Goal: Task Accomplishment & Management: Use online tool/utility

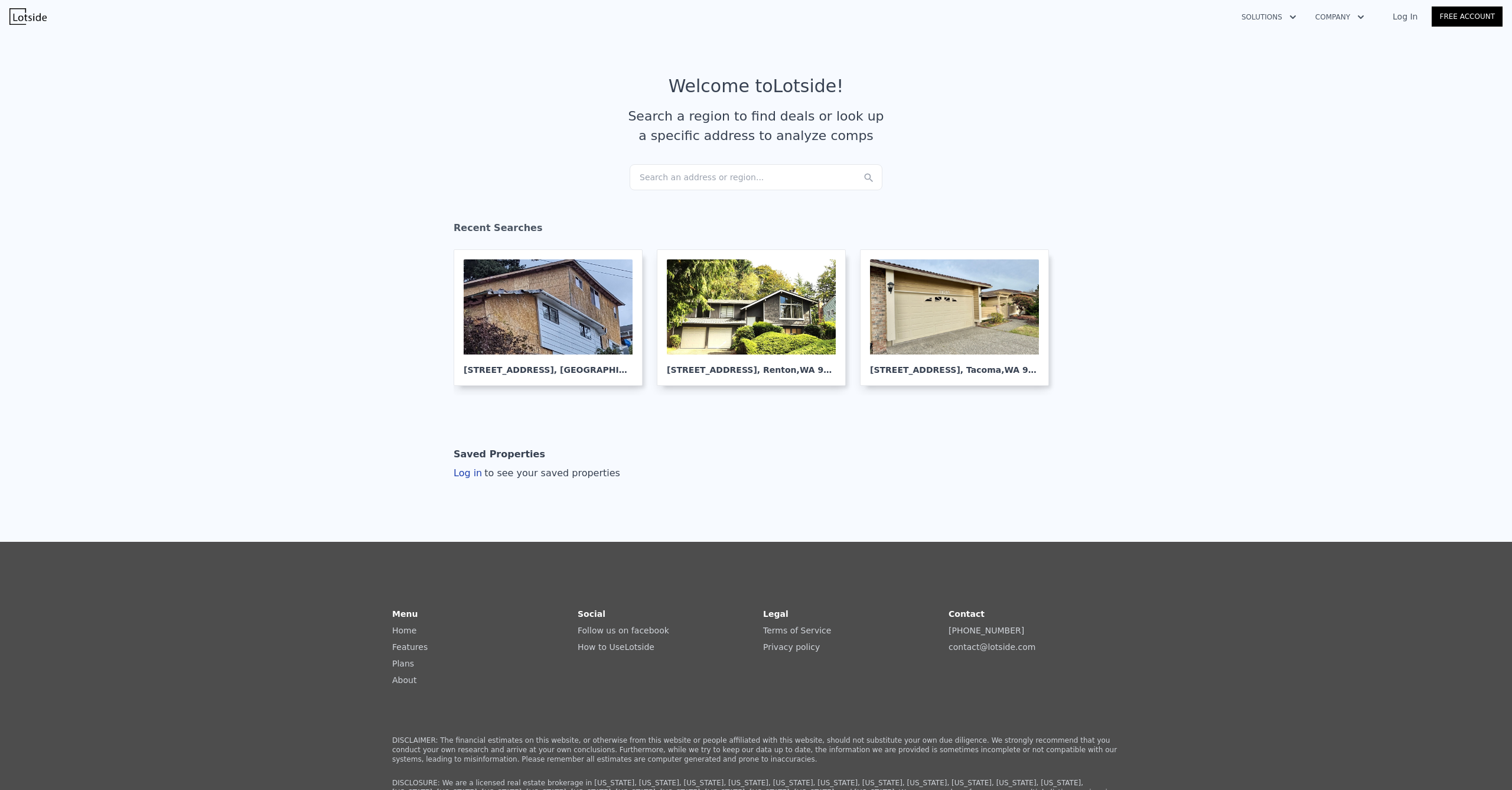
drag, startPoint x: 704, startPoint y: 176, endPoint x: 616, endPoint y: 138, distance: 95.9
click at [704, 177] on div "Search an address or region..." at bounding box center [756, 177] width 253 height 26
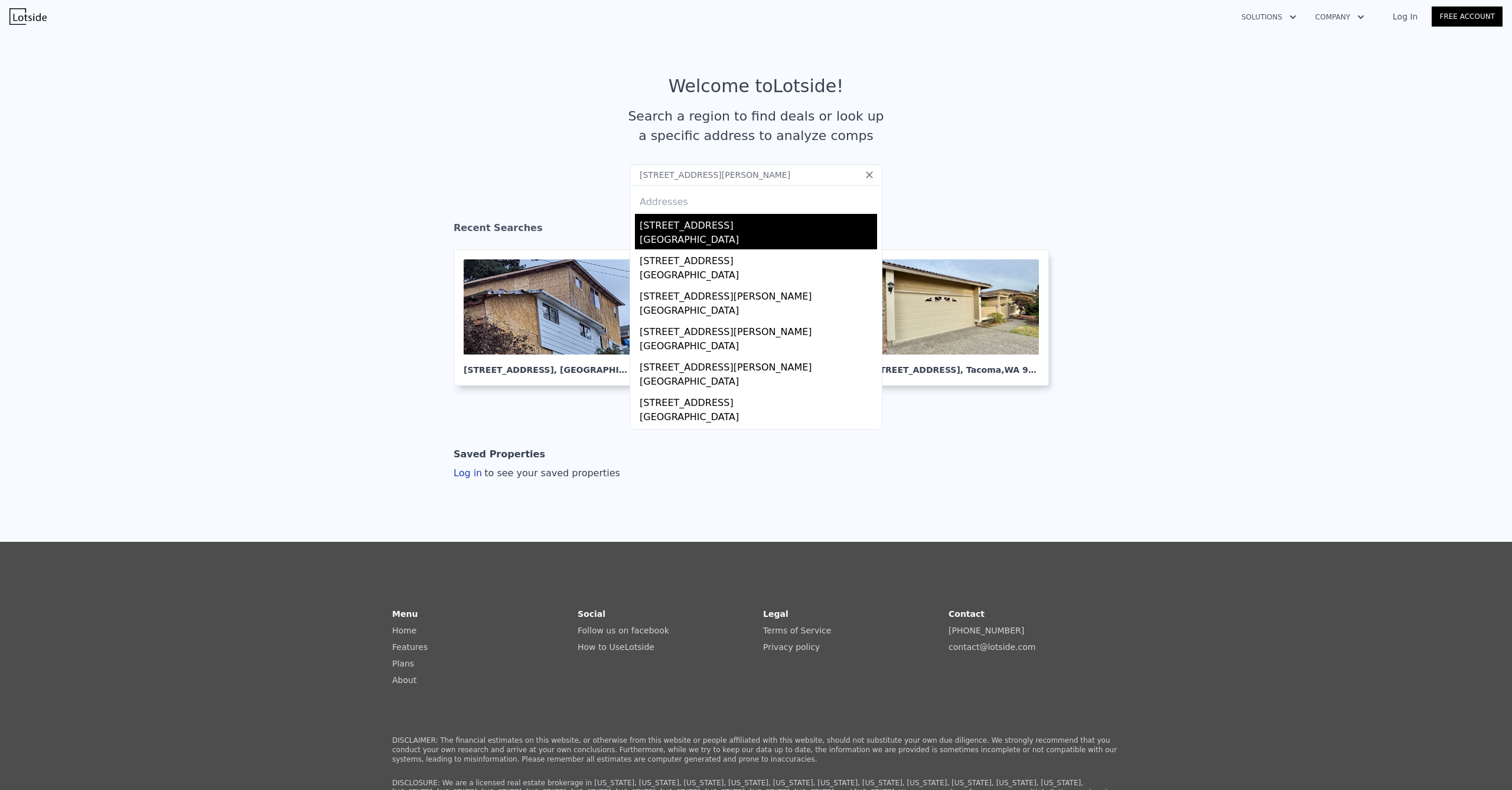
click at [703, 228] on div "[STREET_ADDRESS]" at bounding box center [758, 223] width 237 height 19
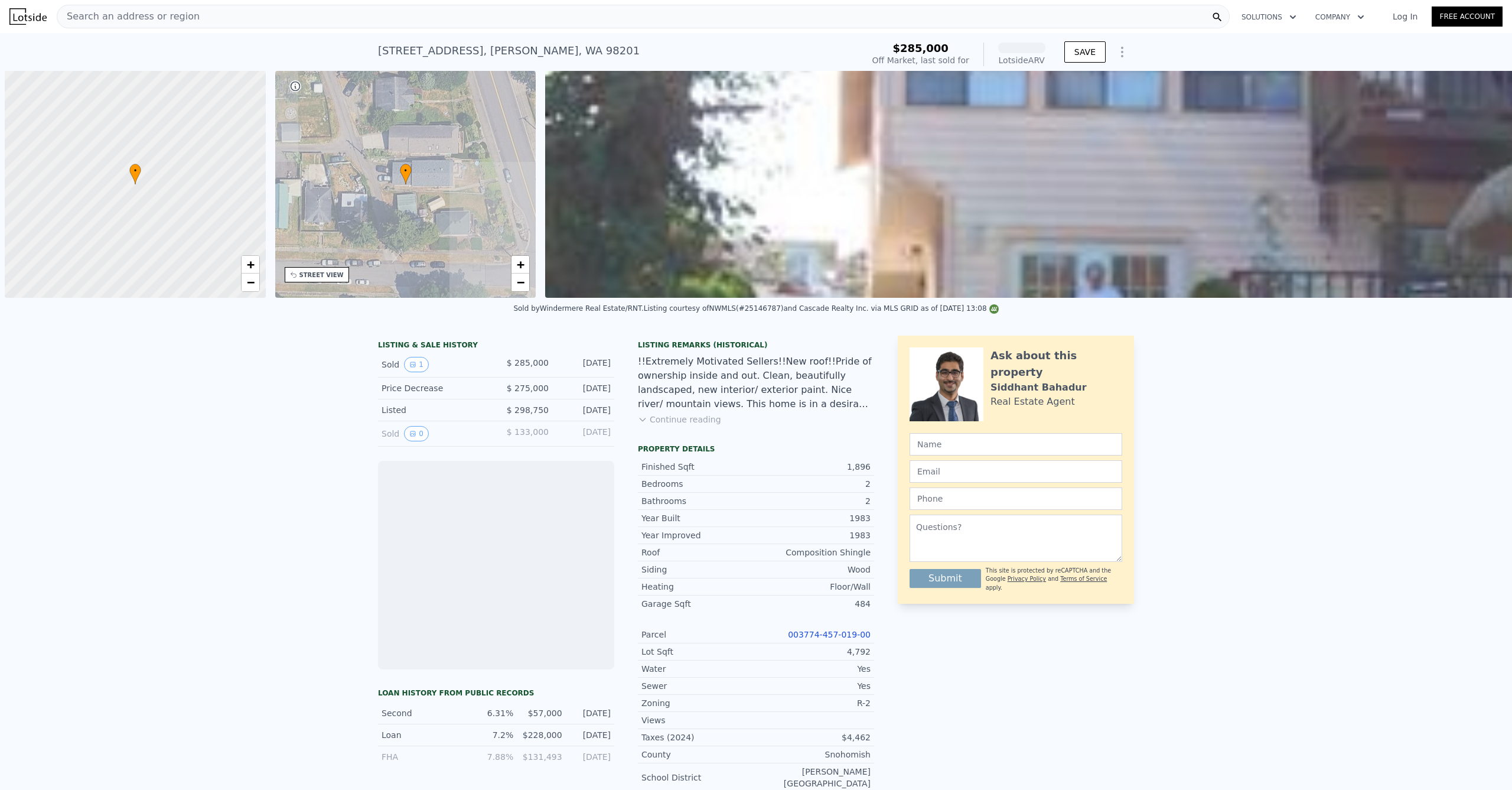
scroll to position [0, 5]
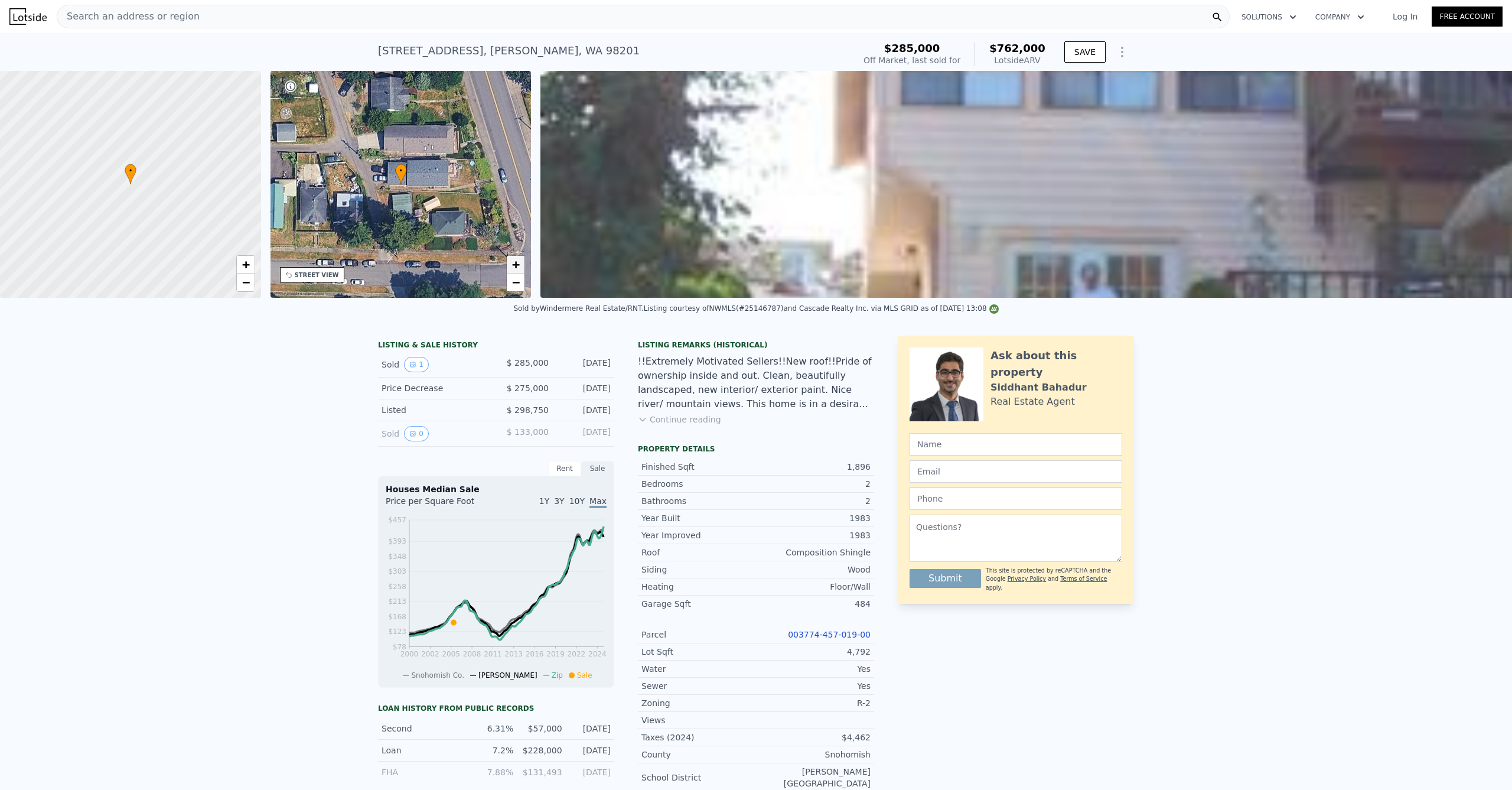
click at [519, 266] on span "+" at bounding box center [516, 264] width 8 height 14
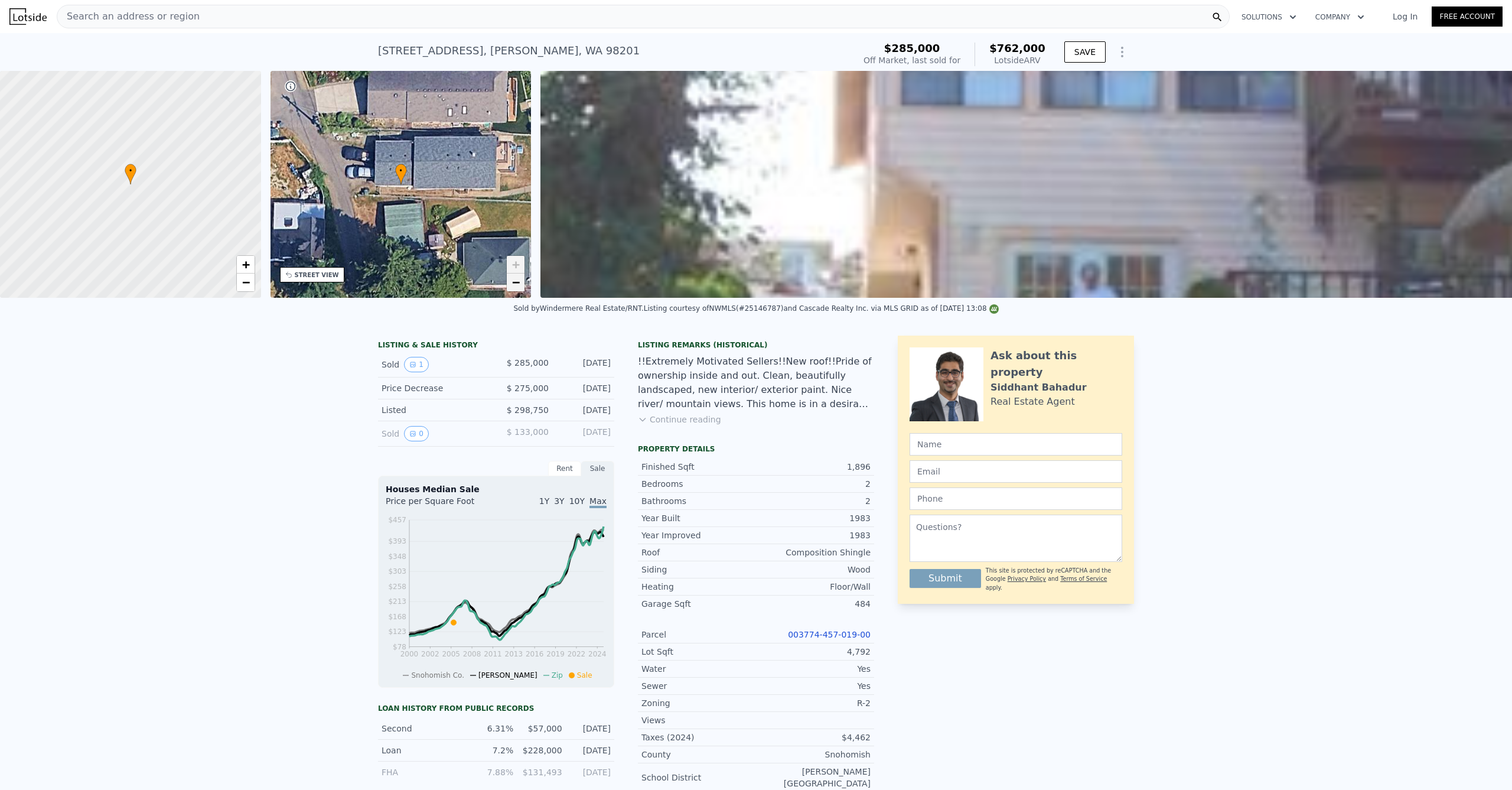
click at [519, 287] on span "−" at bounding box center [516, 282] width 8 height 14
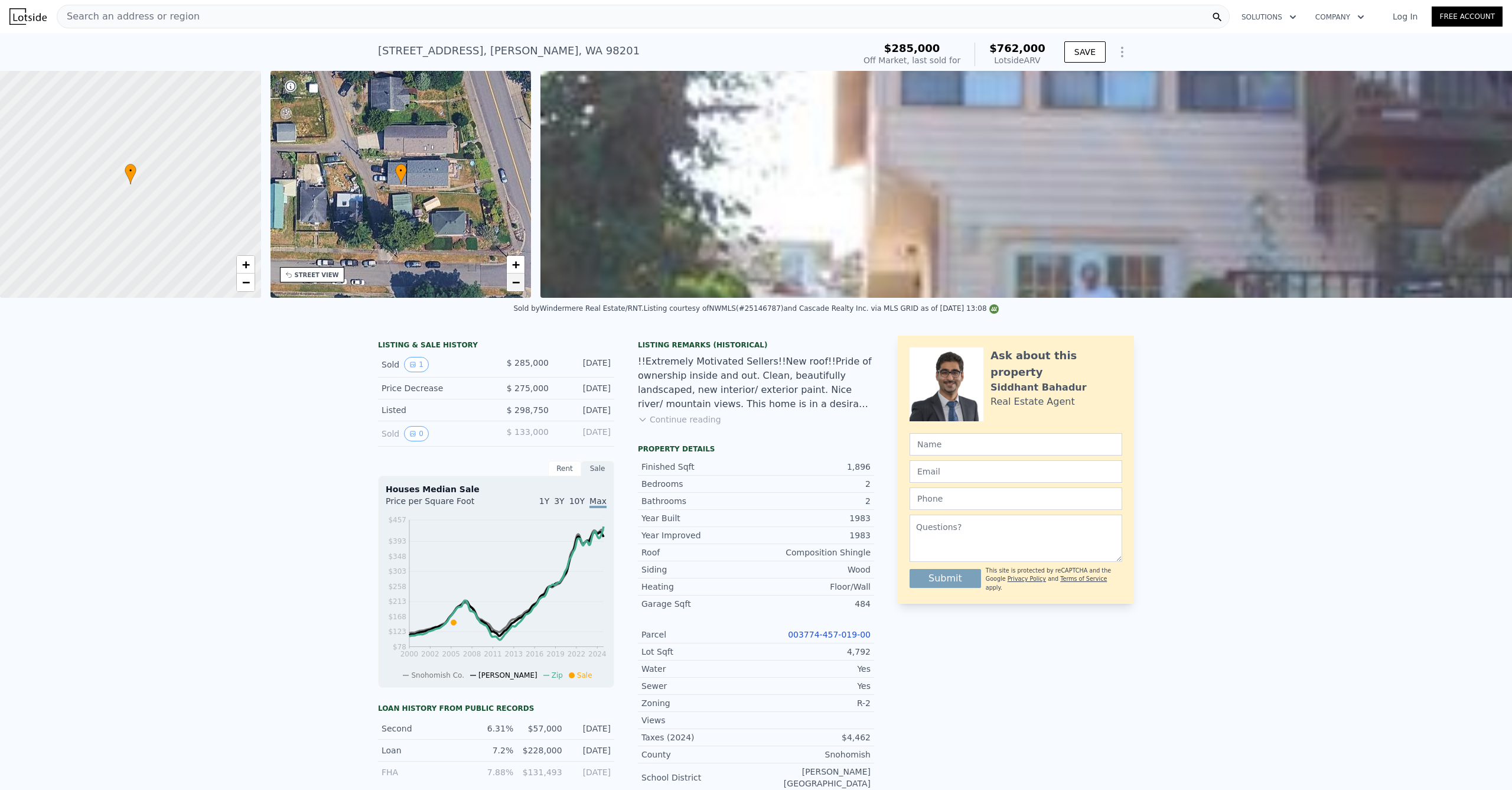
click at [513, 281] on span "−" at bounding box center [516, 282] width 8 height 14
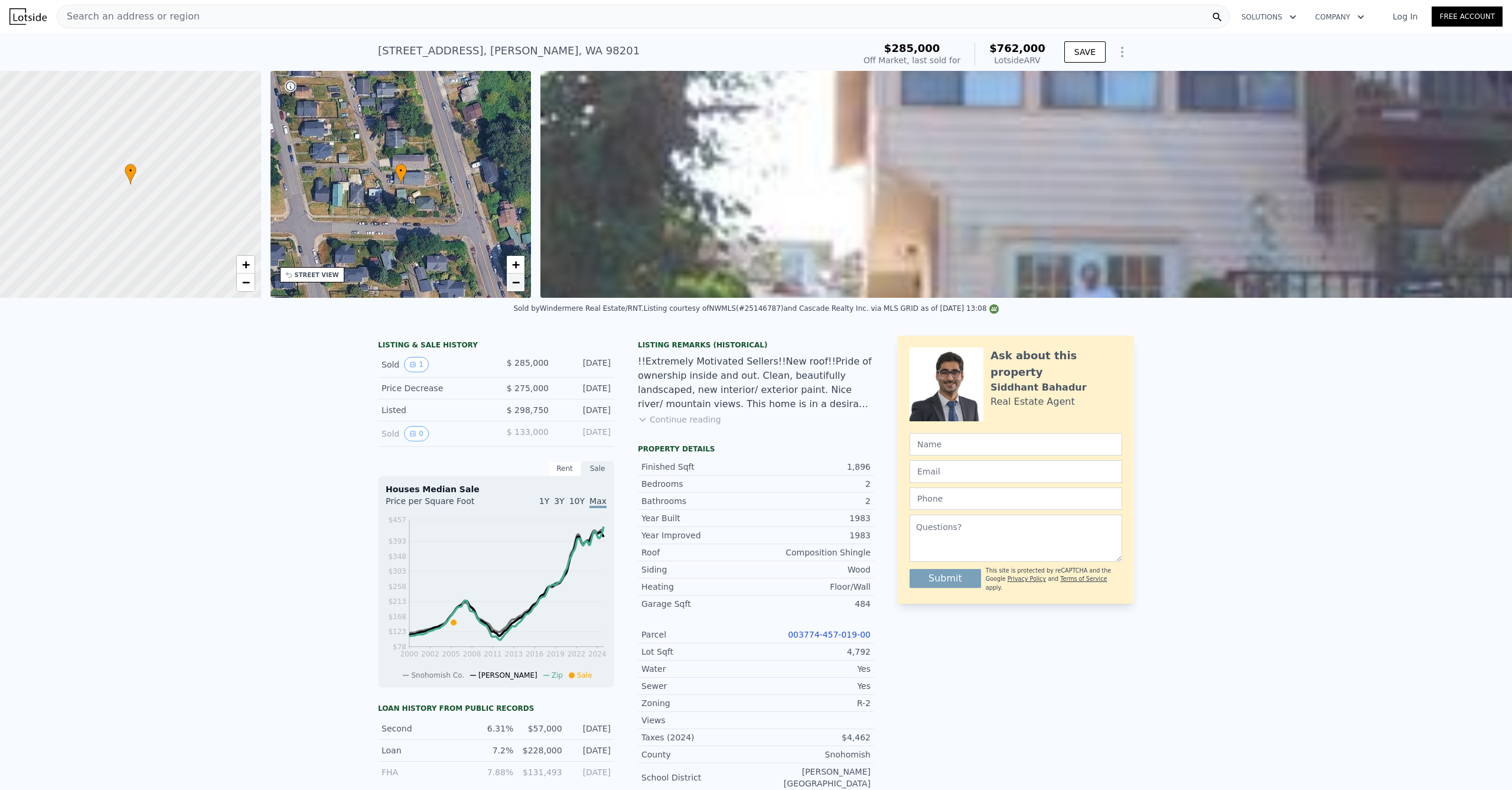
click at [519, 283] on span "−" at bounding box center [516, 282] width 8 height 14
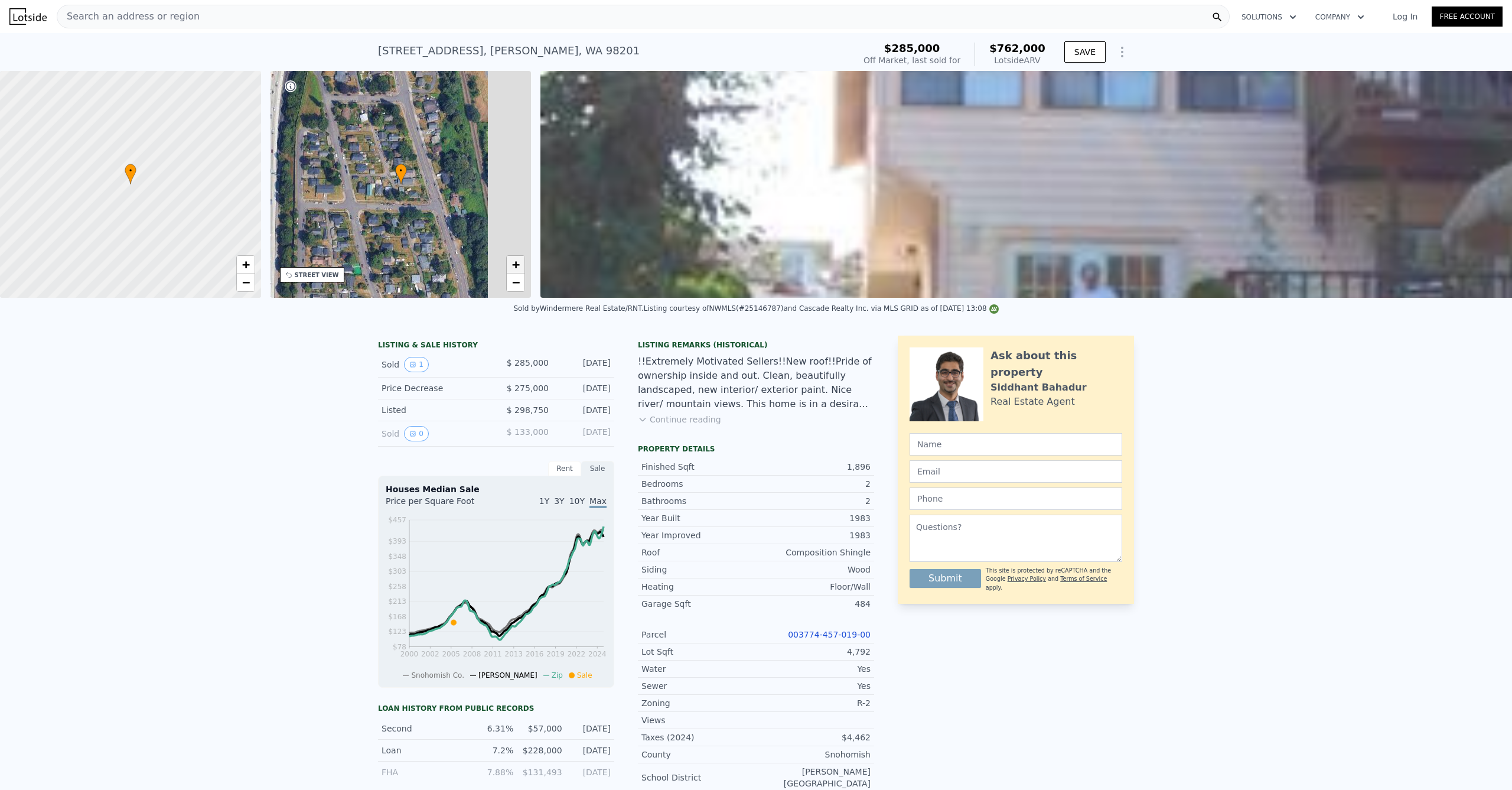
click at [516, 264] on span "+" at bounding box center [516, 264] width 8 height 14
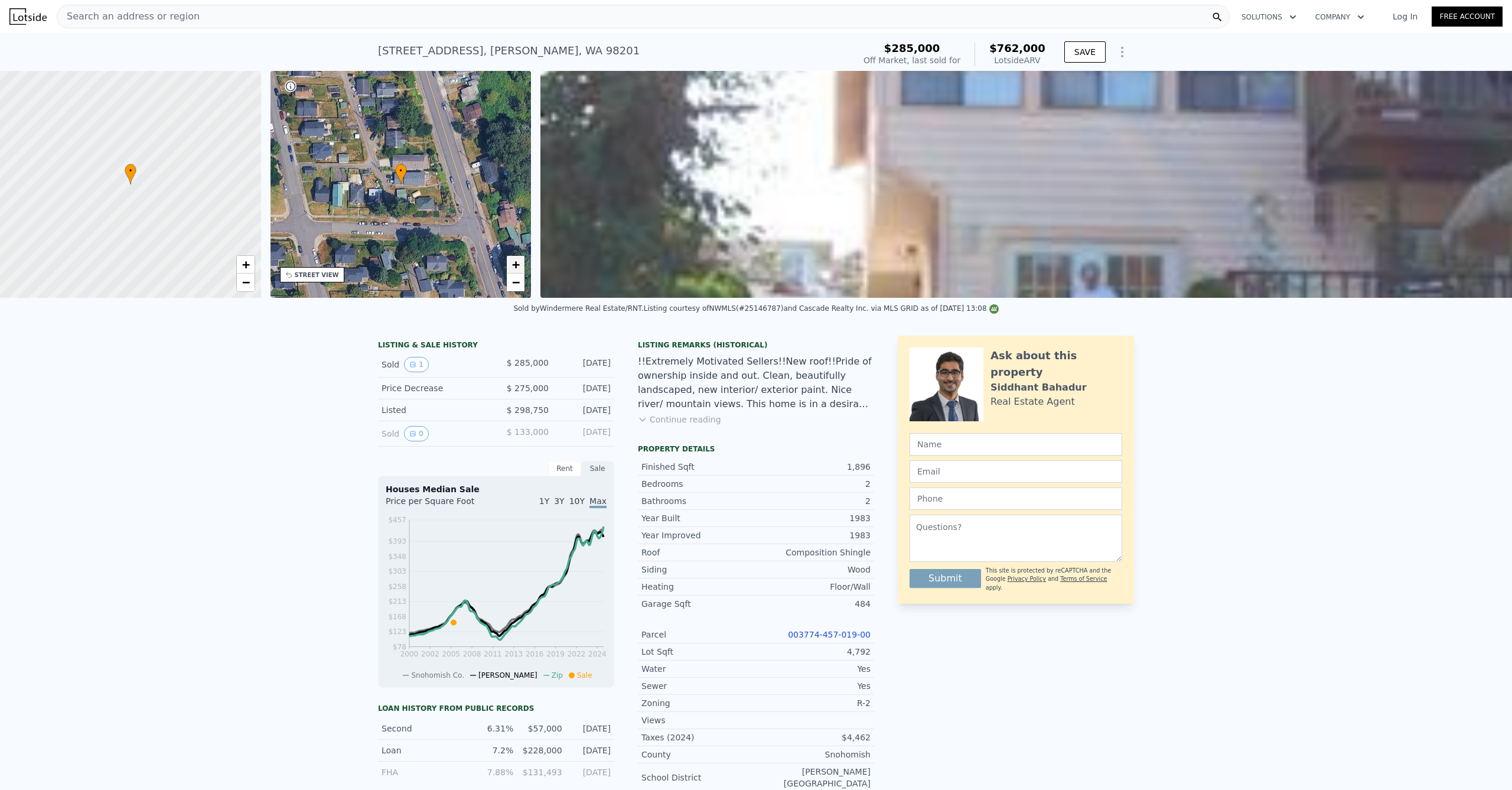
click at [516, 264] on span "+" at bounding box center [516, 264] width 8 height 14
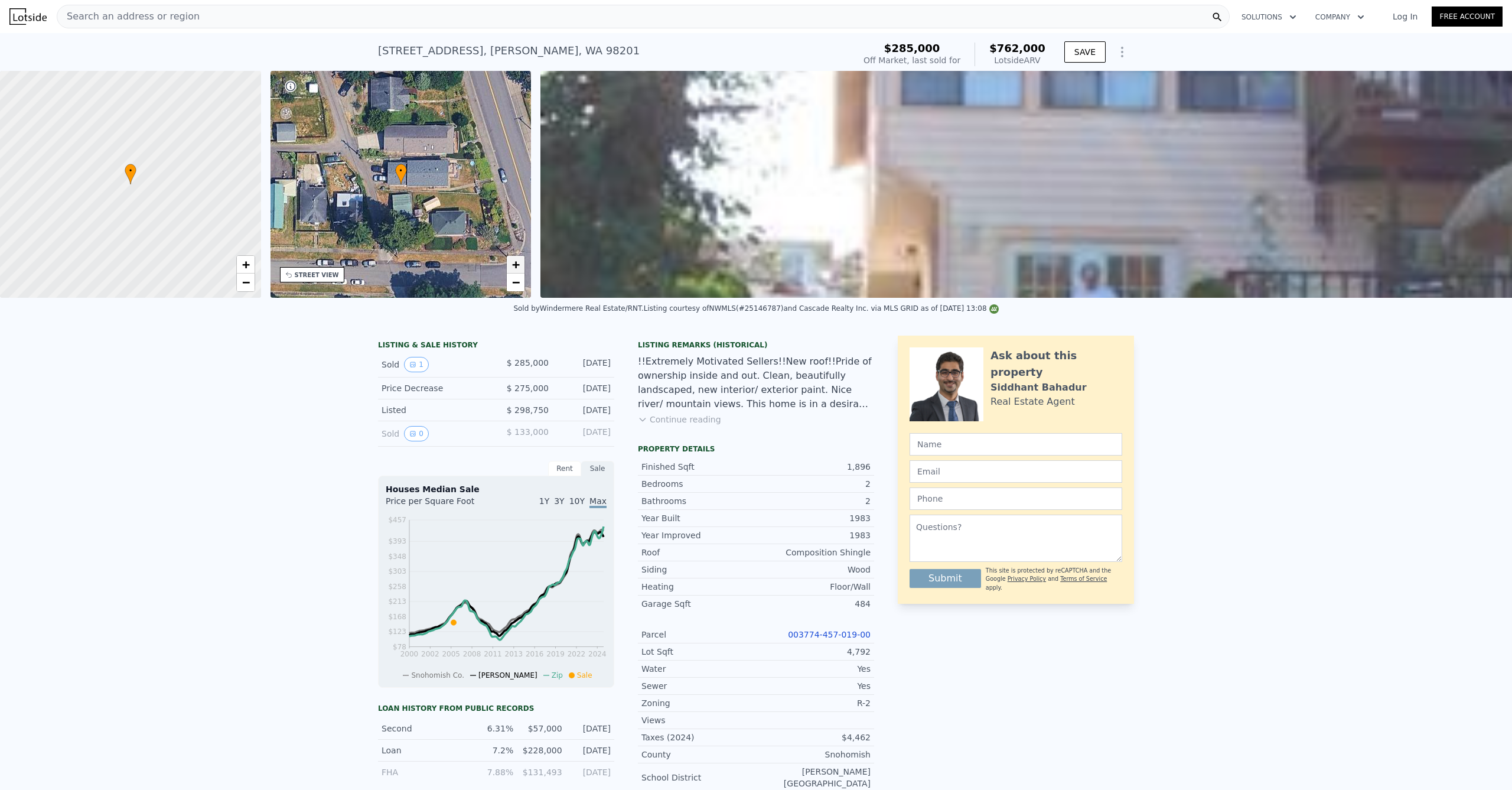
click at [516, 263] on span "+" at bounding box center [516, 264] width 8 height 14
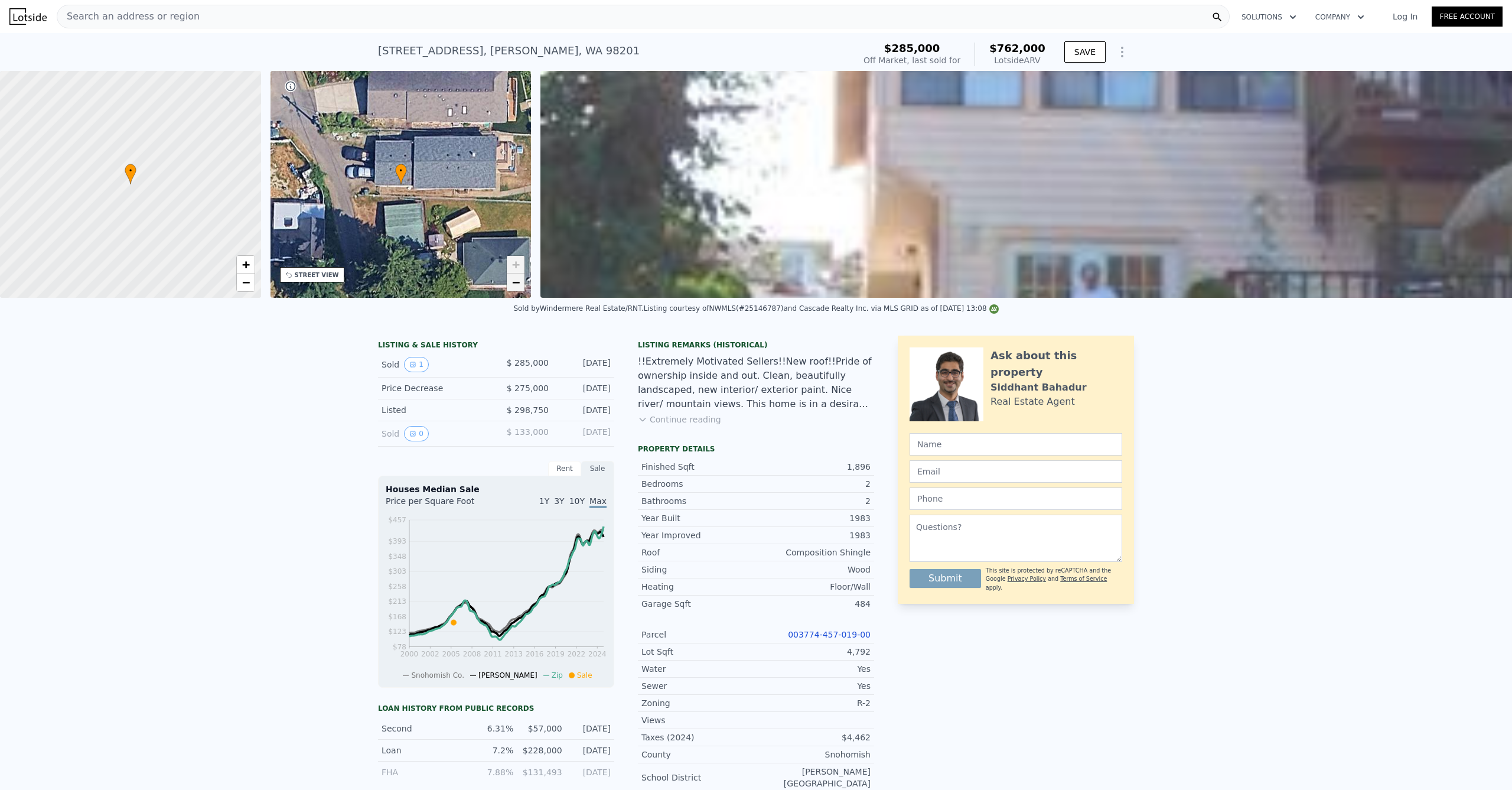
click at [516, 278] on span "−" at bounding box center [516, 282] width 8 height 14
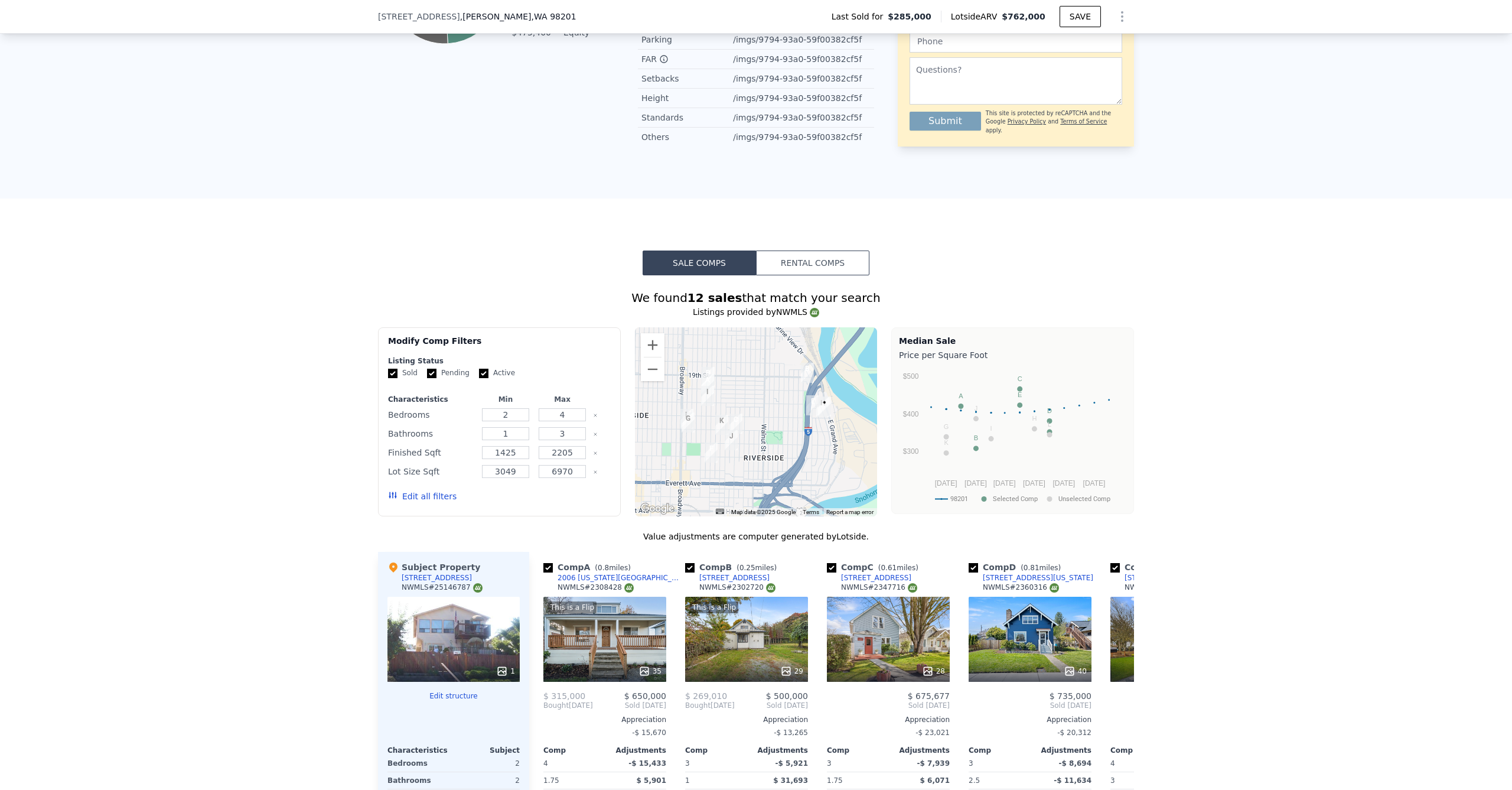
scroll to position [1094, 0]
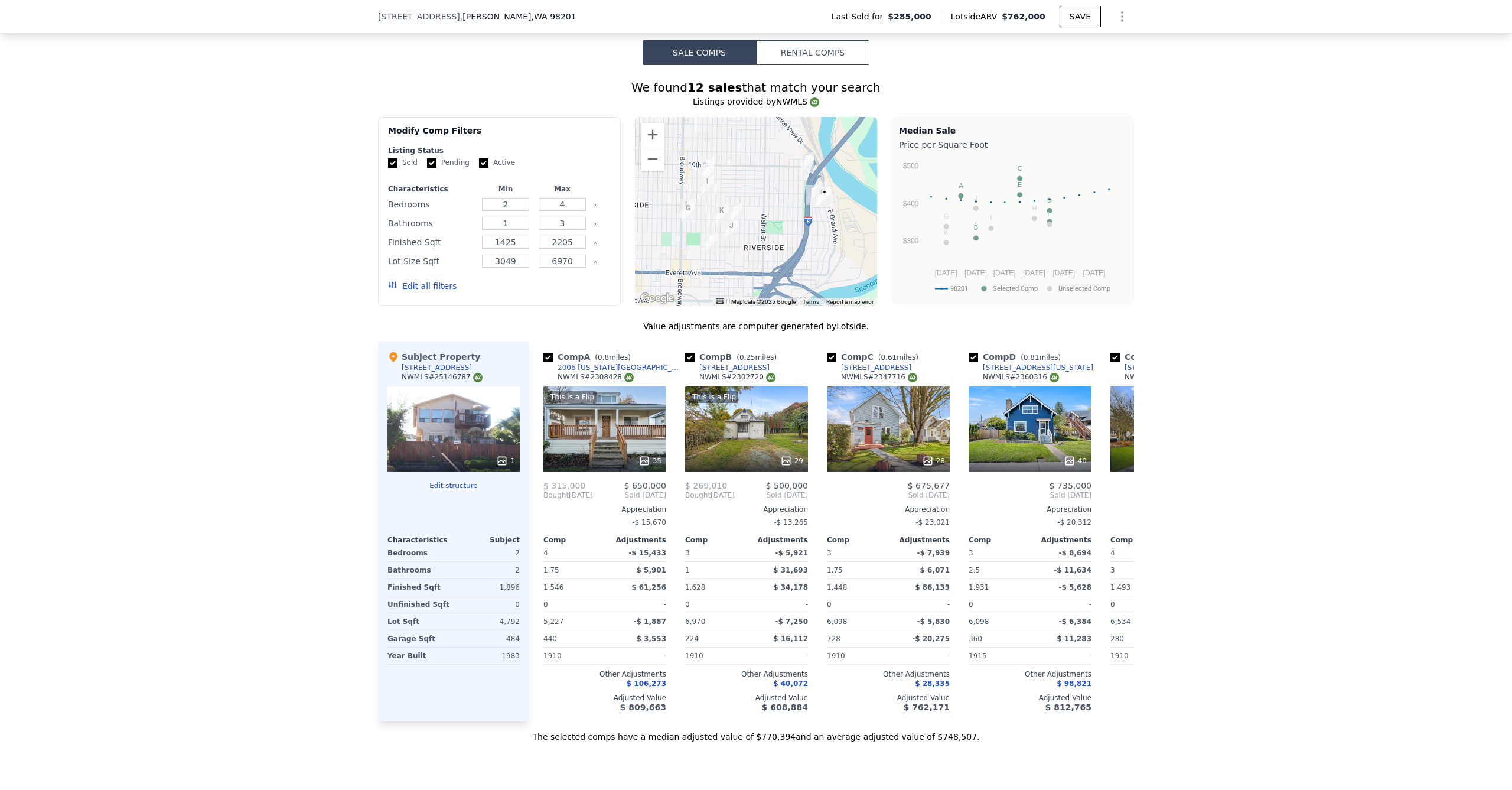
click at [446, 484] on button "Edit structure" at bounding box center [454, 485] width 133 height 9
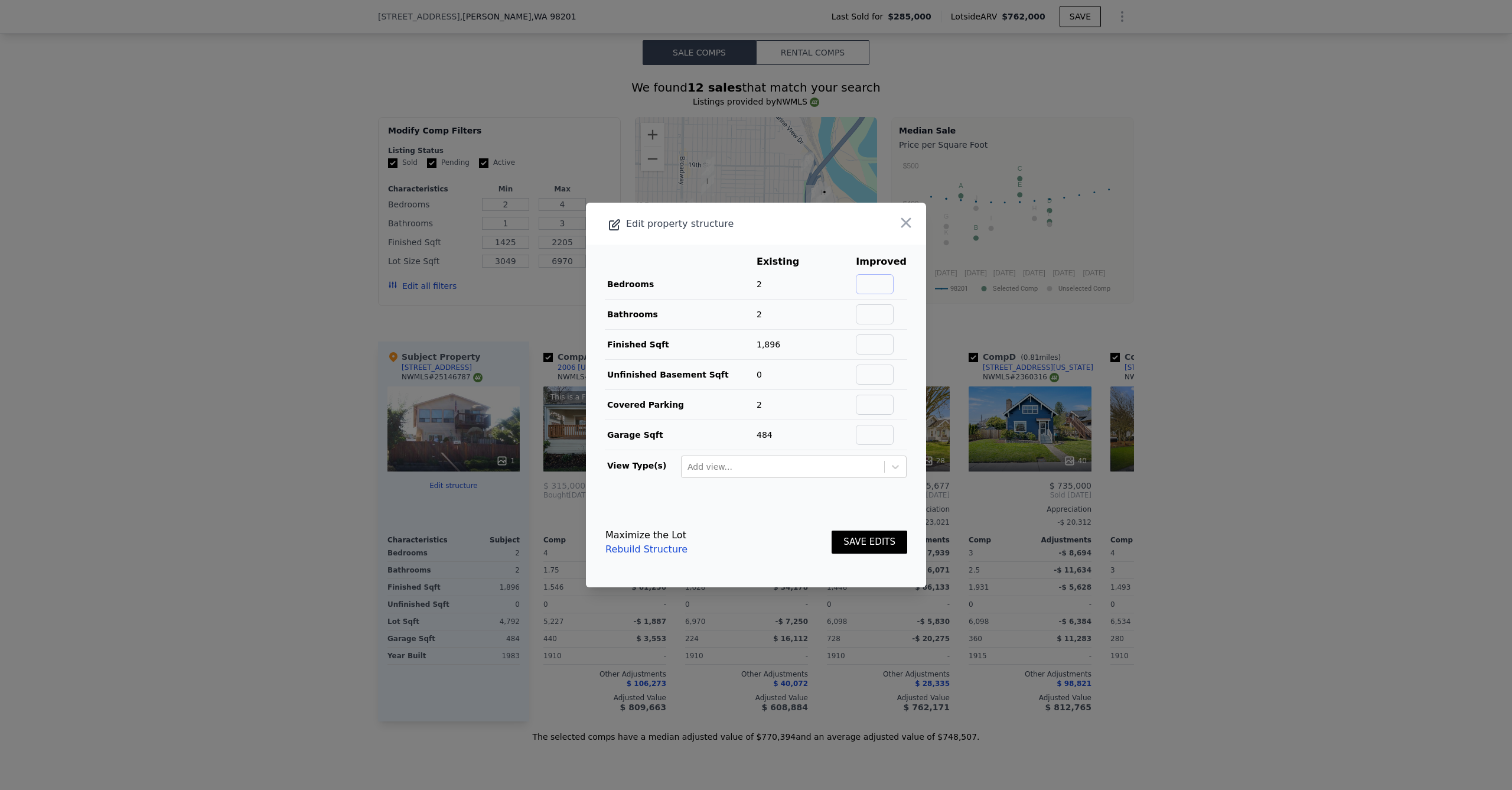
click at [873, 283] on input "text" at bounding box center [875, 284] width 37 height 20
type input "4"
drag, startPoint x: 875, startPoint y: 548, endPoint x: 851, endPoint y: 547, distance: 24.0
click at [874, 548] on button "SAVE EDITS" at bounding box center [870, 541] width 76 height 23
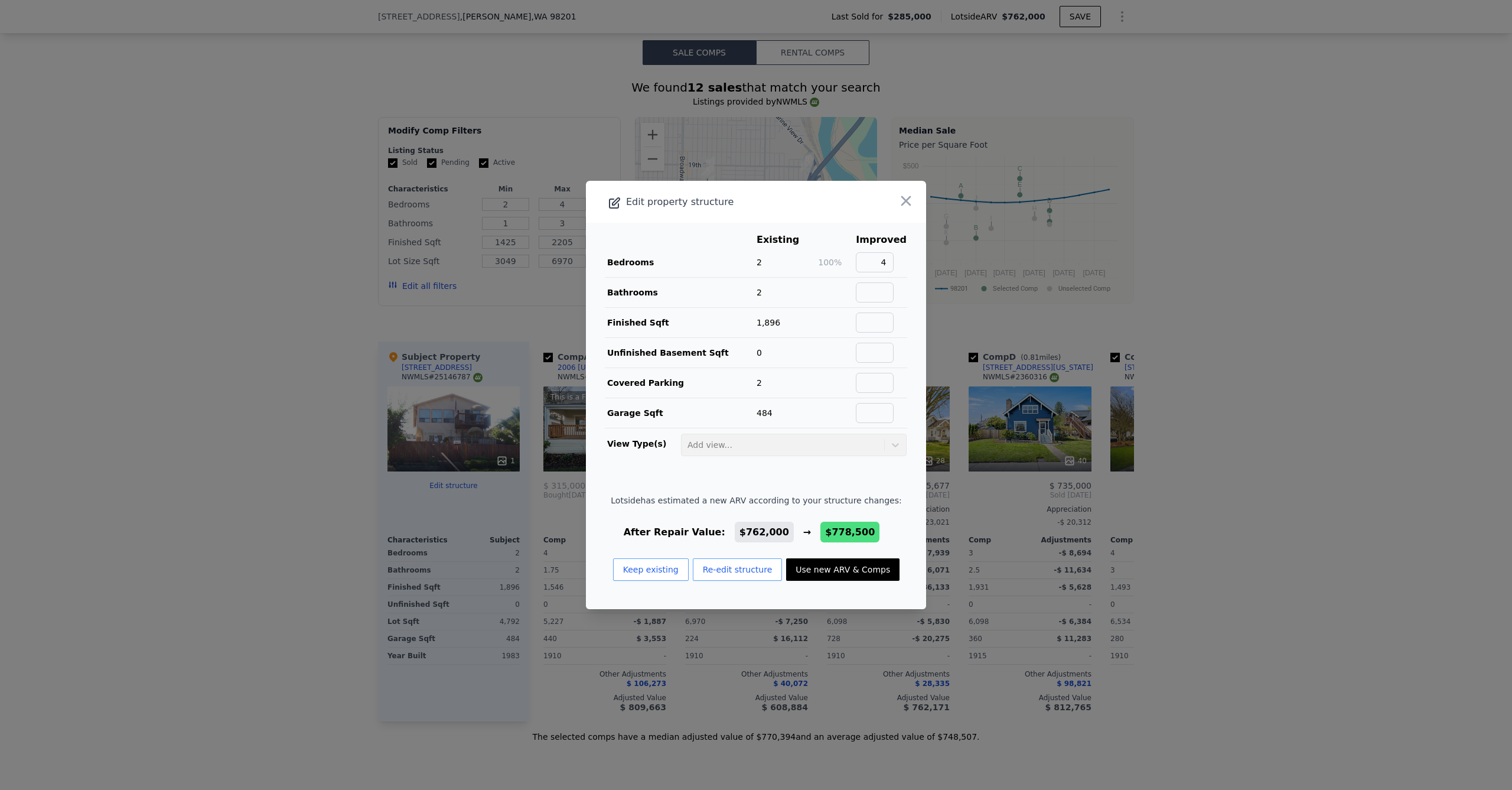
click at [829, 571] on button "Use new ARV & Comps" at bounding box center [842, 570] width 113 height 22
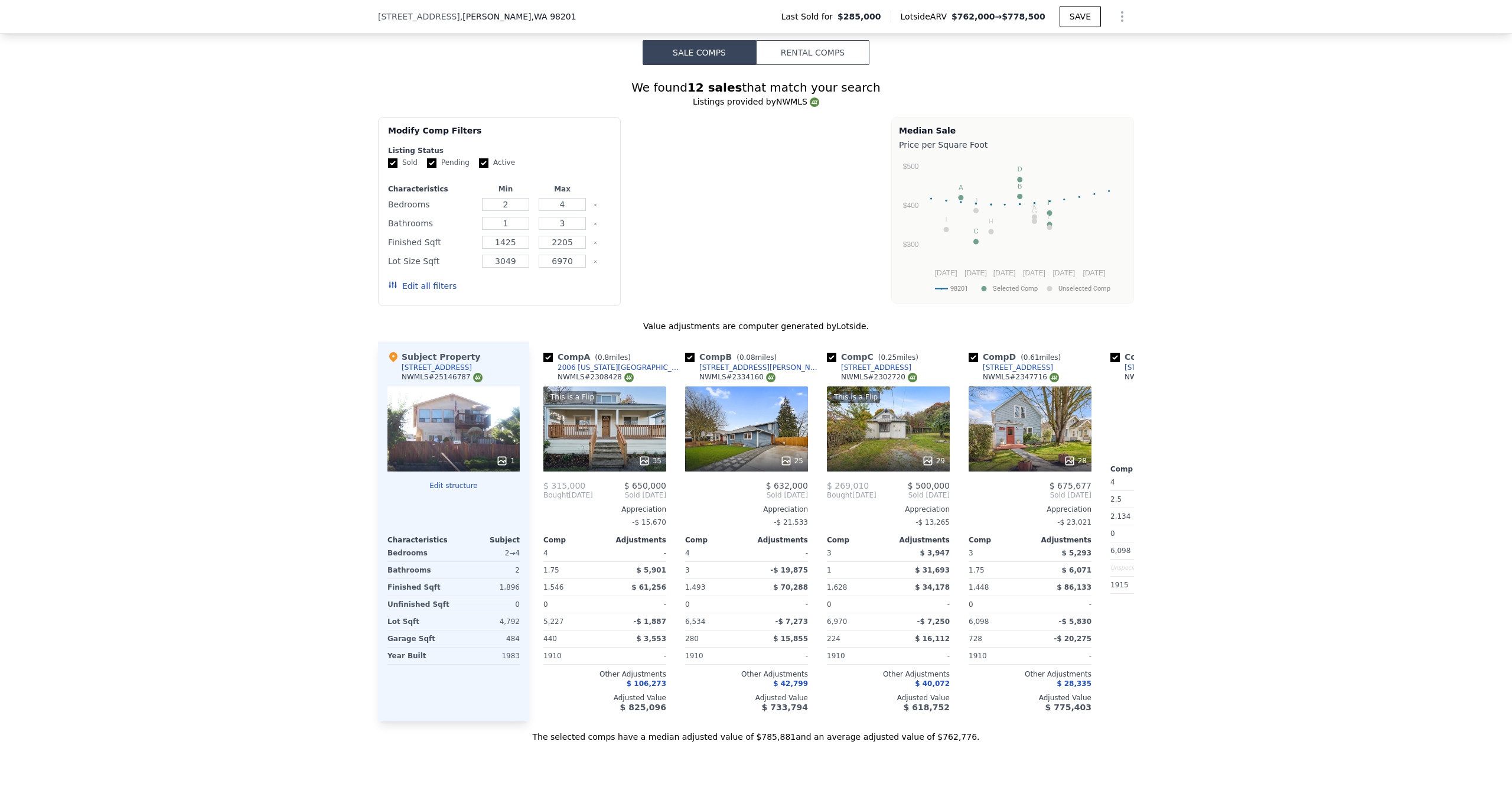
type input "$ 778,500"
type input "3"
type input "5"
type input "2134"
type input "$ 417,225"
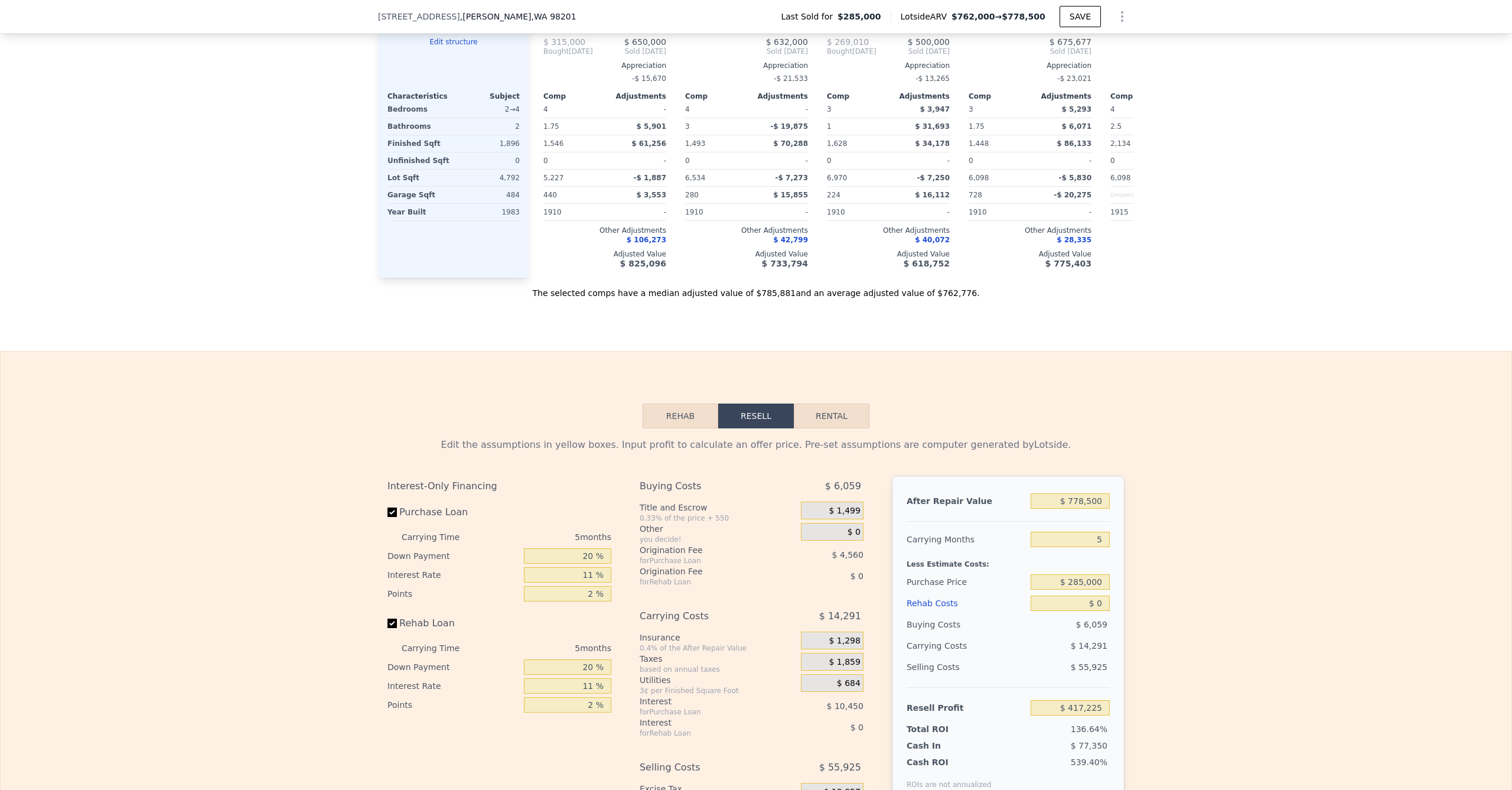
scroll to position [1877, 0]
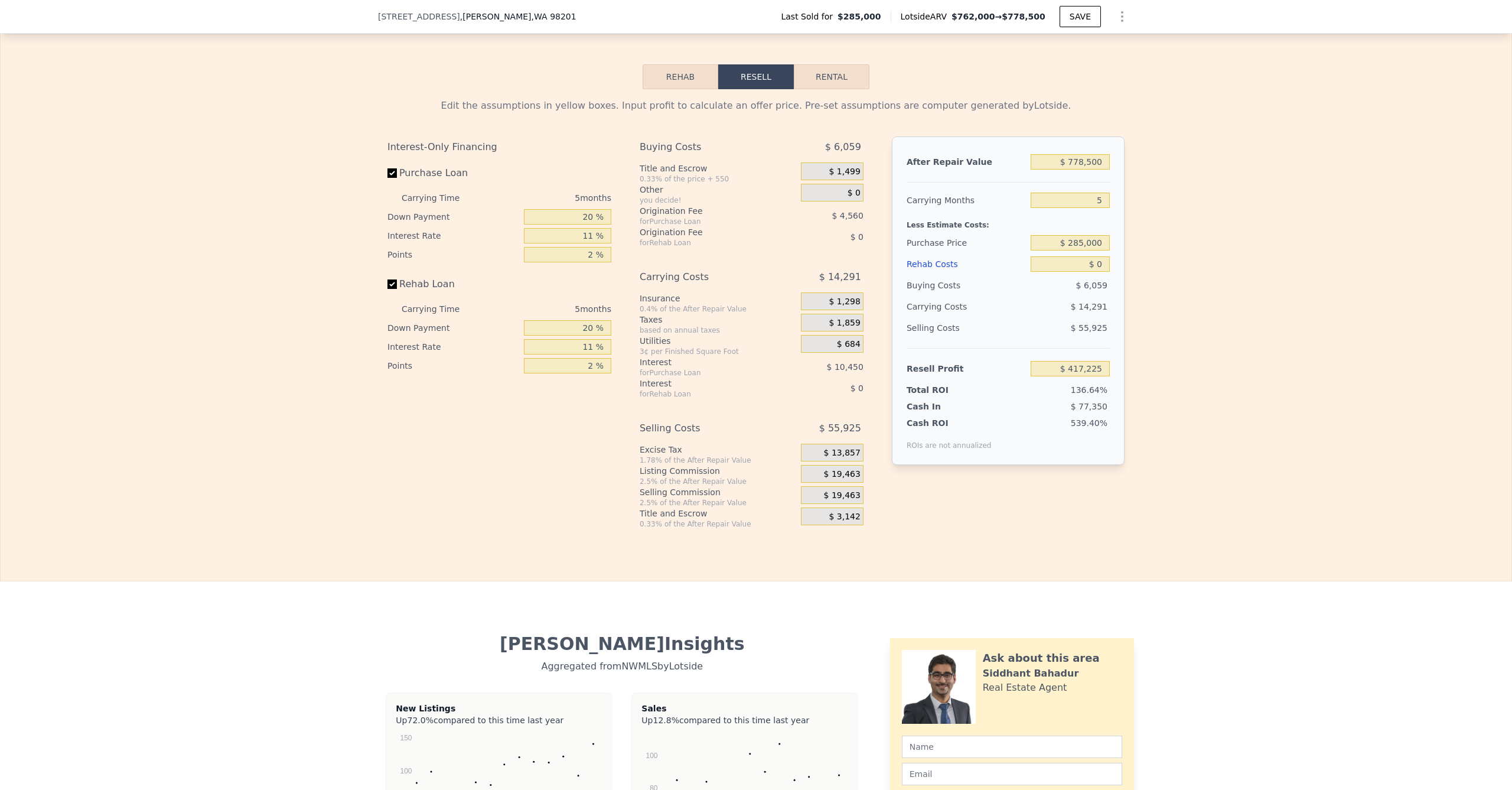
click at [1070, 254] on div "$ 285,000" at bounding box center [1070, 243] width 79 height 21
click at [1076, 250] on input "$ 285,000" at bounding box center [1070, 243] width 79 height 15
click at [1076, 249] on input "$ 285,000" at bounding box center [1070, 243] width 79 height 15
click at [1093, 249] on input "$ 285,000" at bounding box center [1070, 243] width 79 height 15
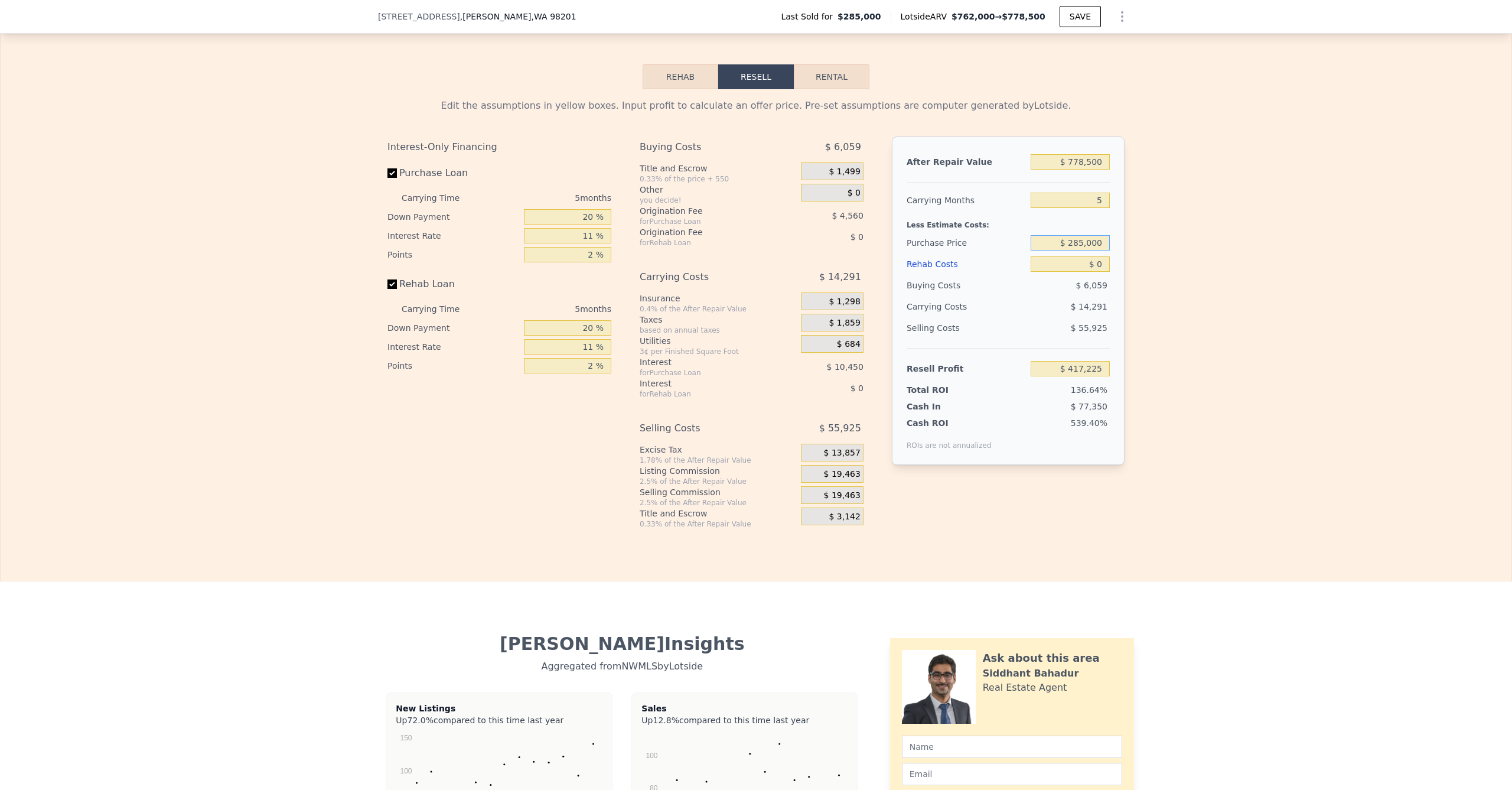
click at [1080, 249] on input "$ 285,000" at bounding box center [1070, 243] width 79 height 15
click at [1081, 249] on input "$ 285,000" at bounding box center [1070, 243] width 79 height 15
type input "$ 530,000"
type input "$ 158,504"
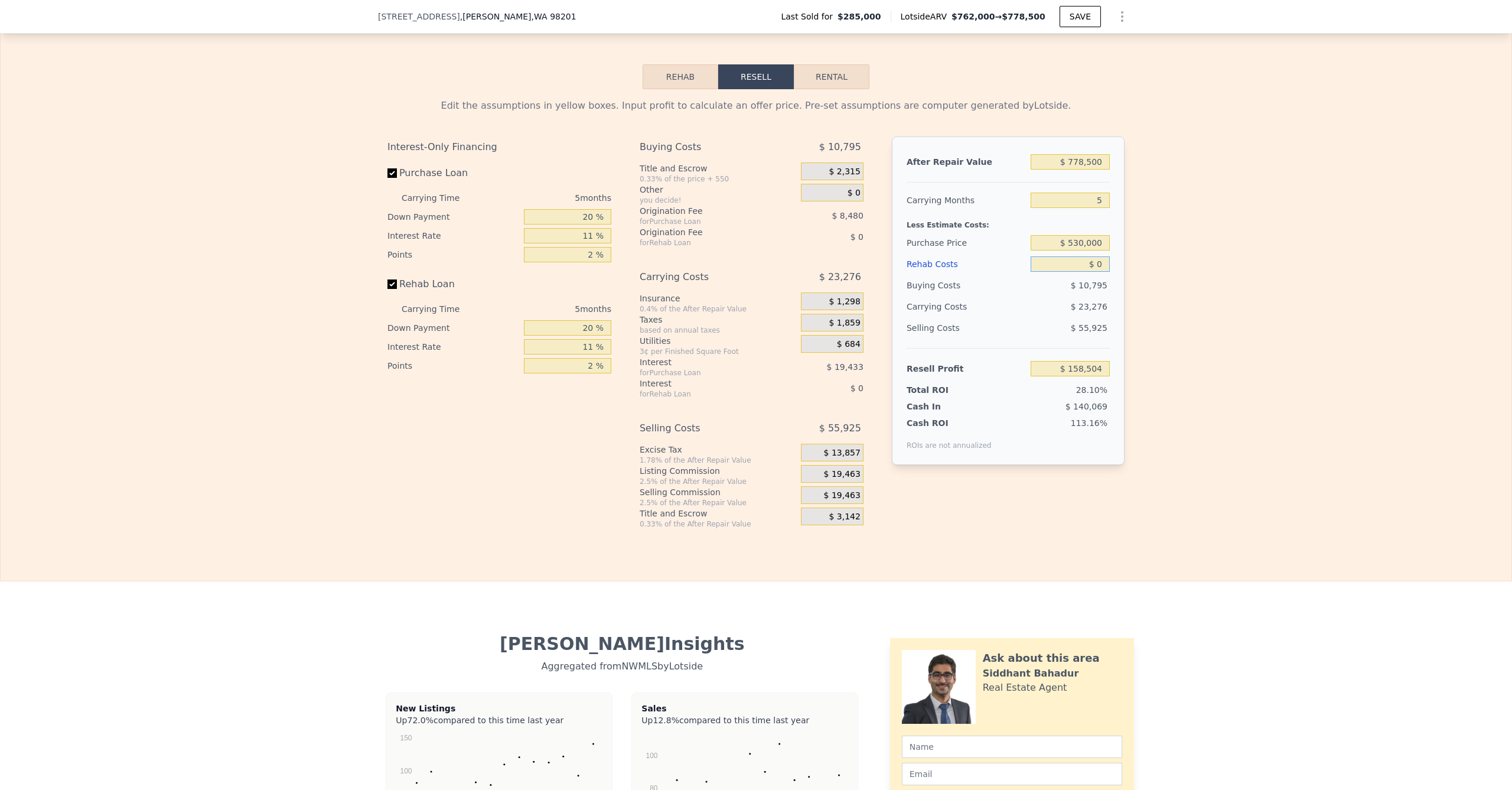
click at [1081, 270] on input "$ 0" at bounding box center [1070, 264] width 79 height 15
click at [1082, 167] on input "$ 778,500" at bounding box center [1070, 162] width 79 height 15
click at [1081, 169] on input "$ 778,500" at bounding box center [1070, 162] width 79 height 15
type input "$ 77,500"
type input "-$ 491,466"
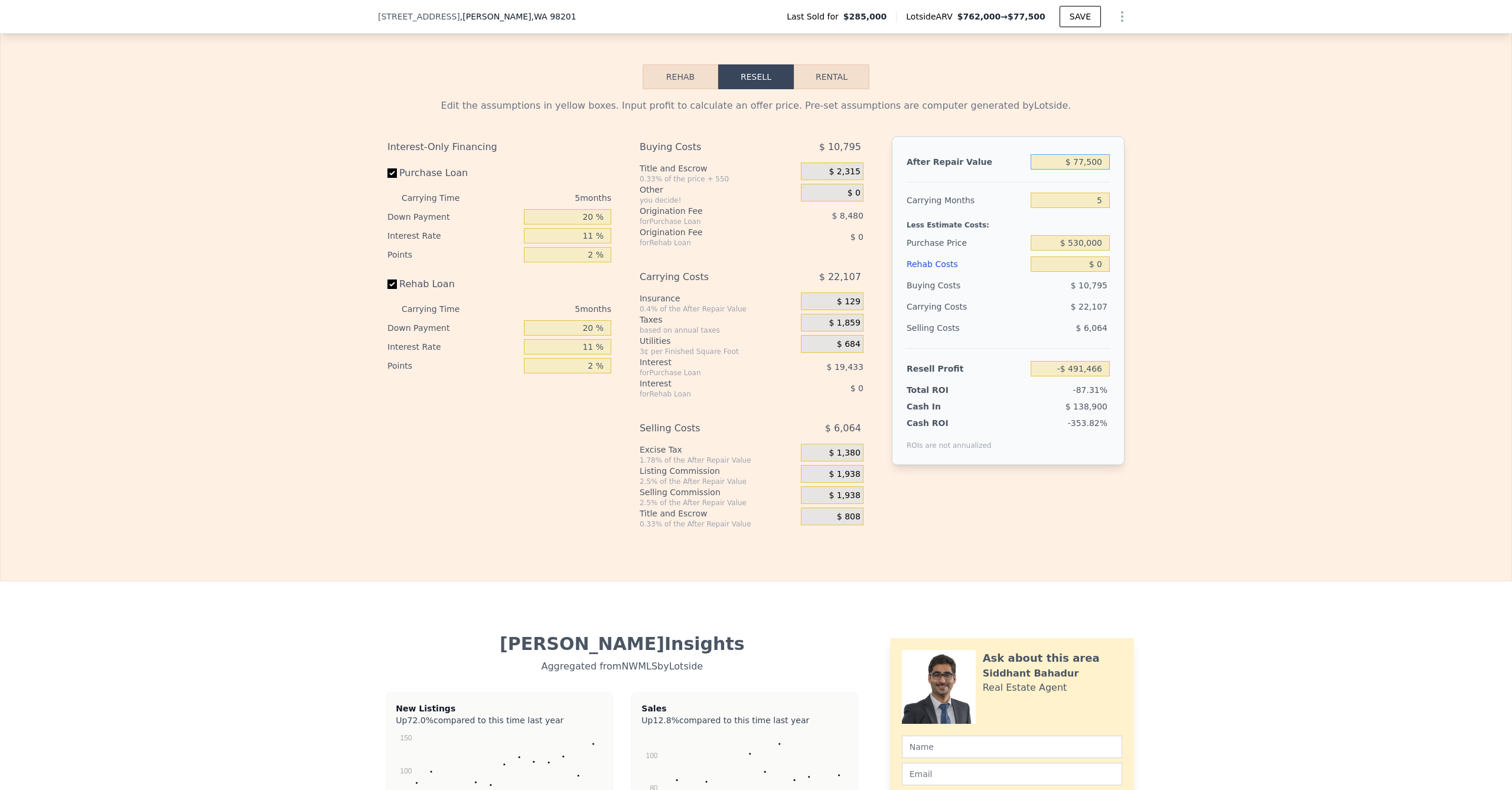
type input "$ 7,500"
type input "-$ 556,371"
type input "$ 70,500"
type input "-$ 497,957"
type input "$ 700,500"
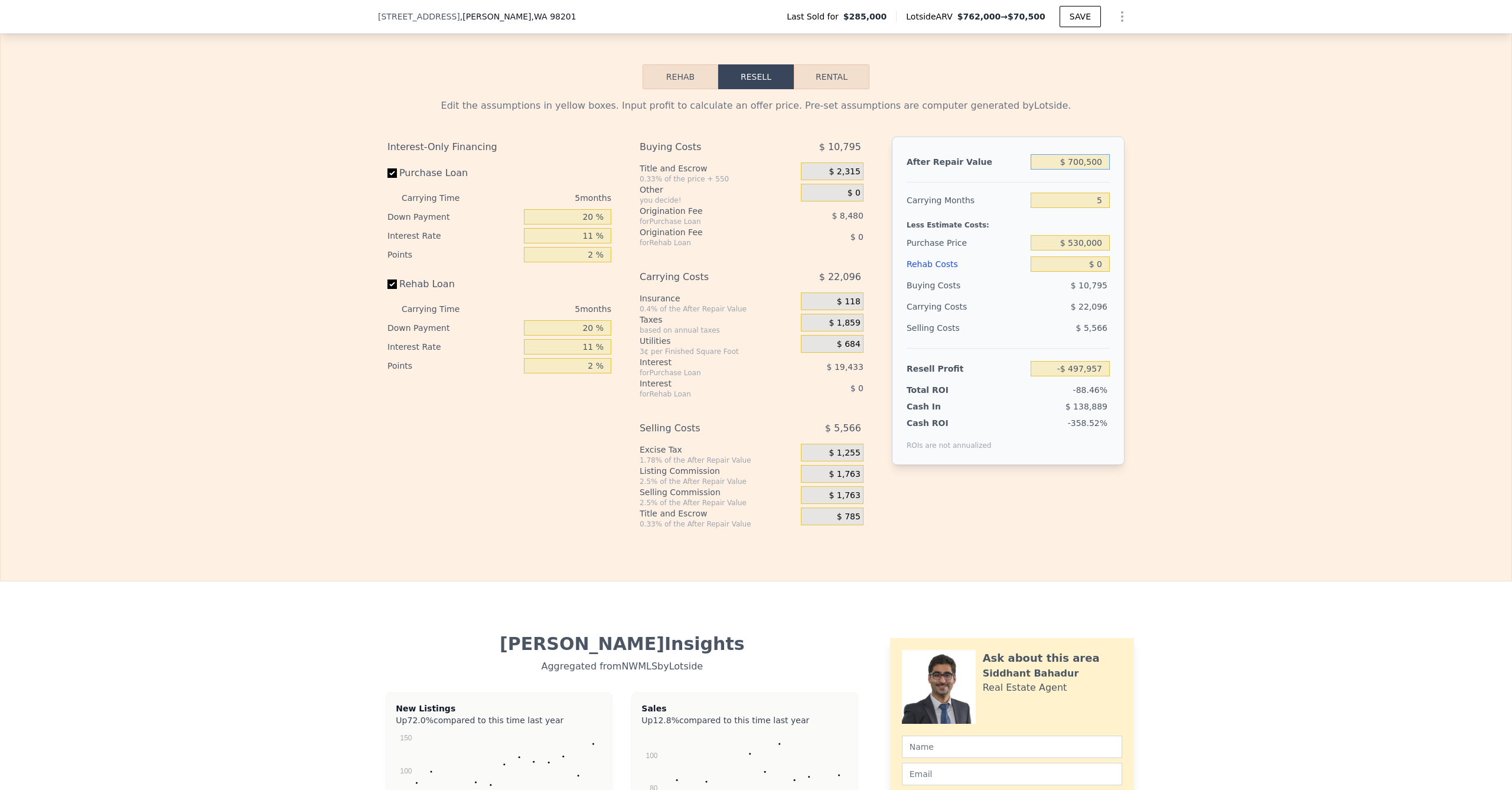
type input "$ 86,181"
type input "$ 700,500"
click at [1078, 270] on input "$ 0" at bounding box center [1070, 264] width 79 height 15
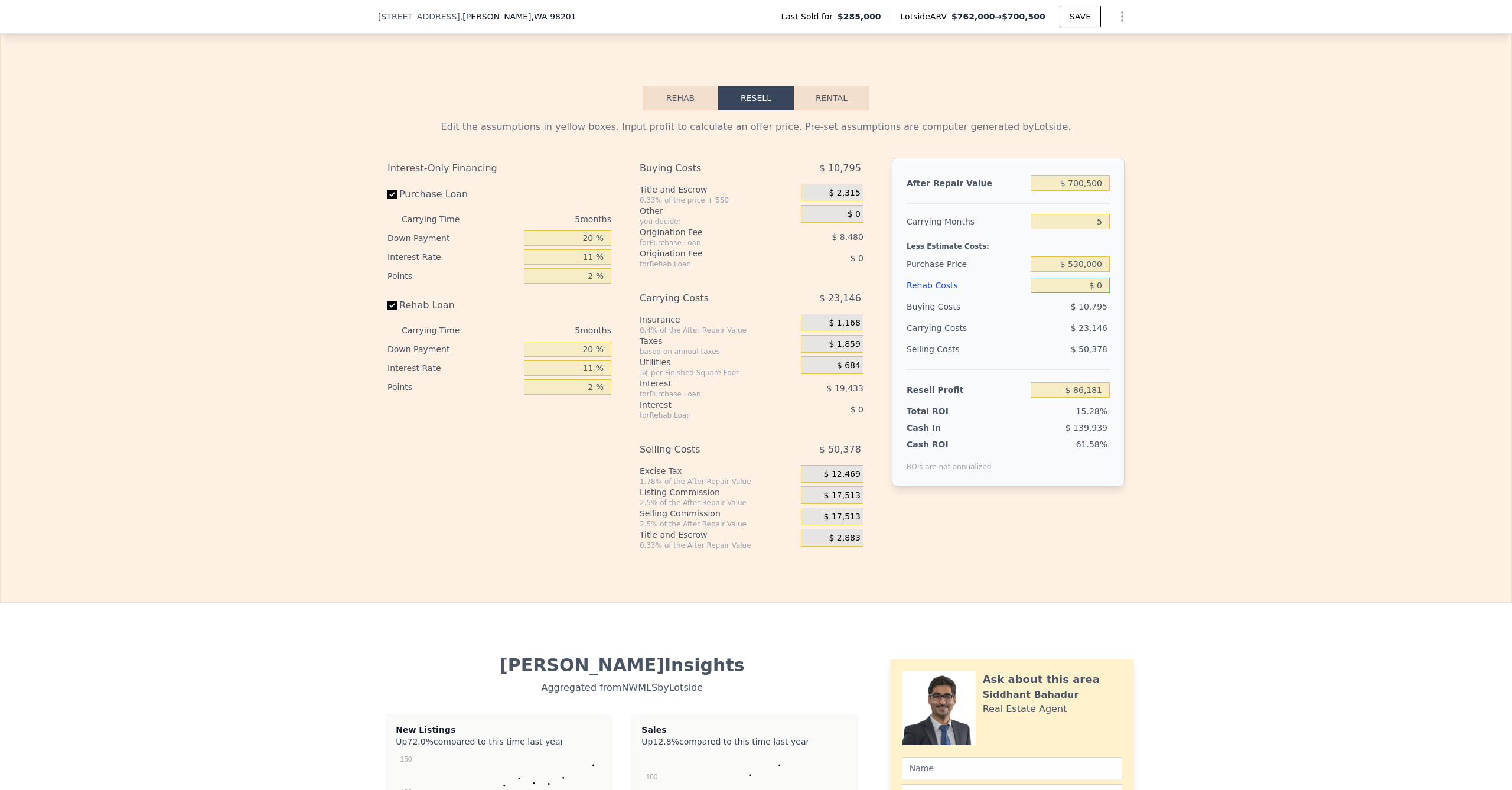
scroll to position [1762, 0]
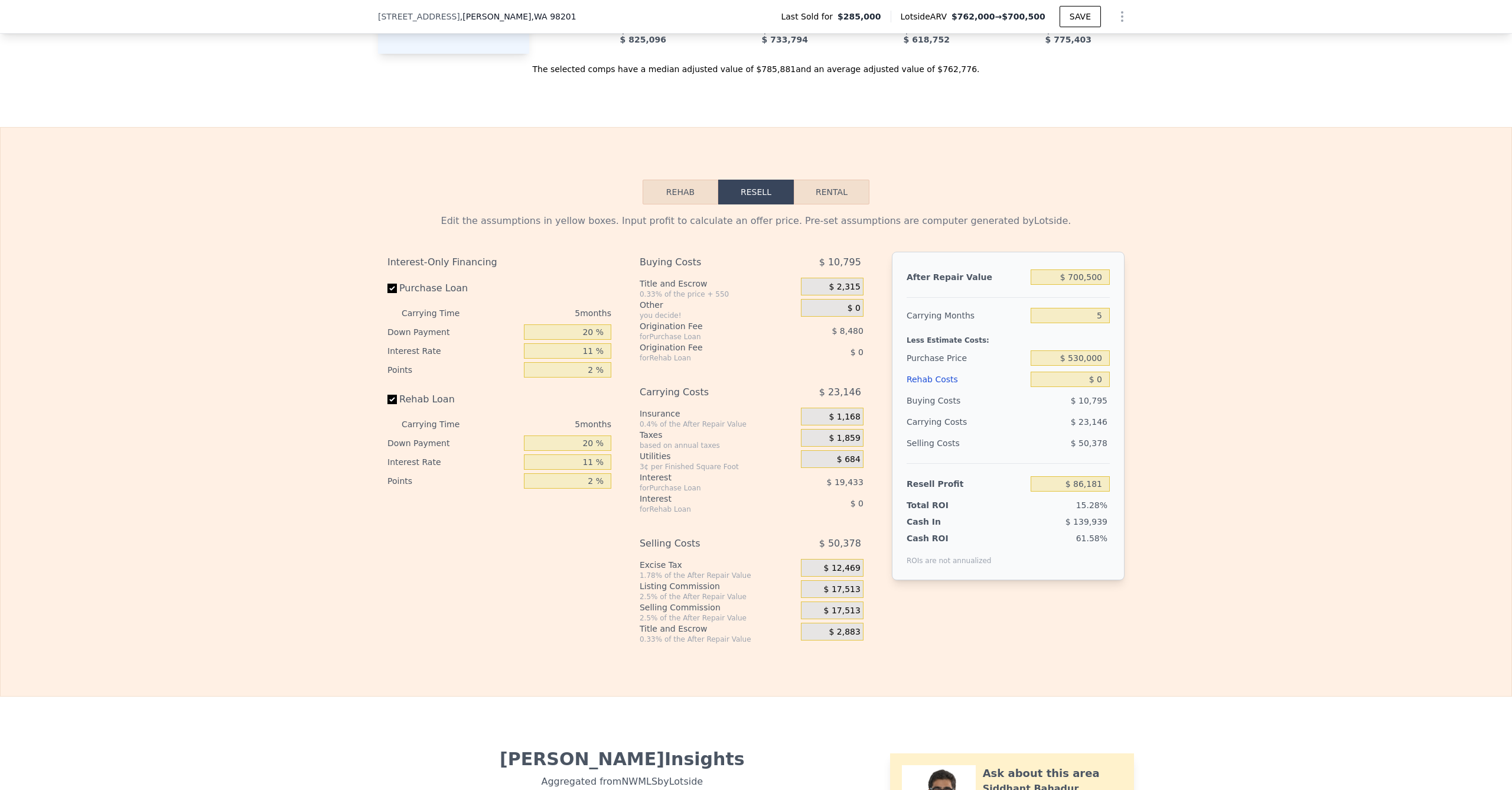
type input "2"
type input "4"
type input "2205"
type input "$ 762,000"
type input "$ 401,927"
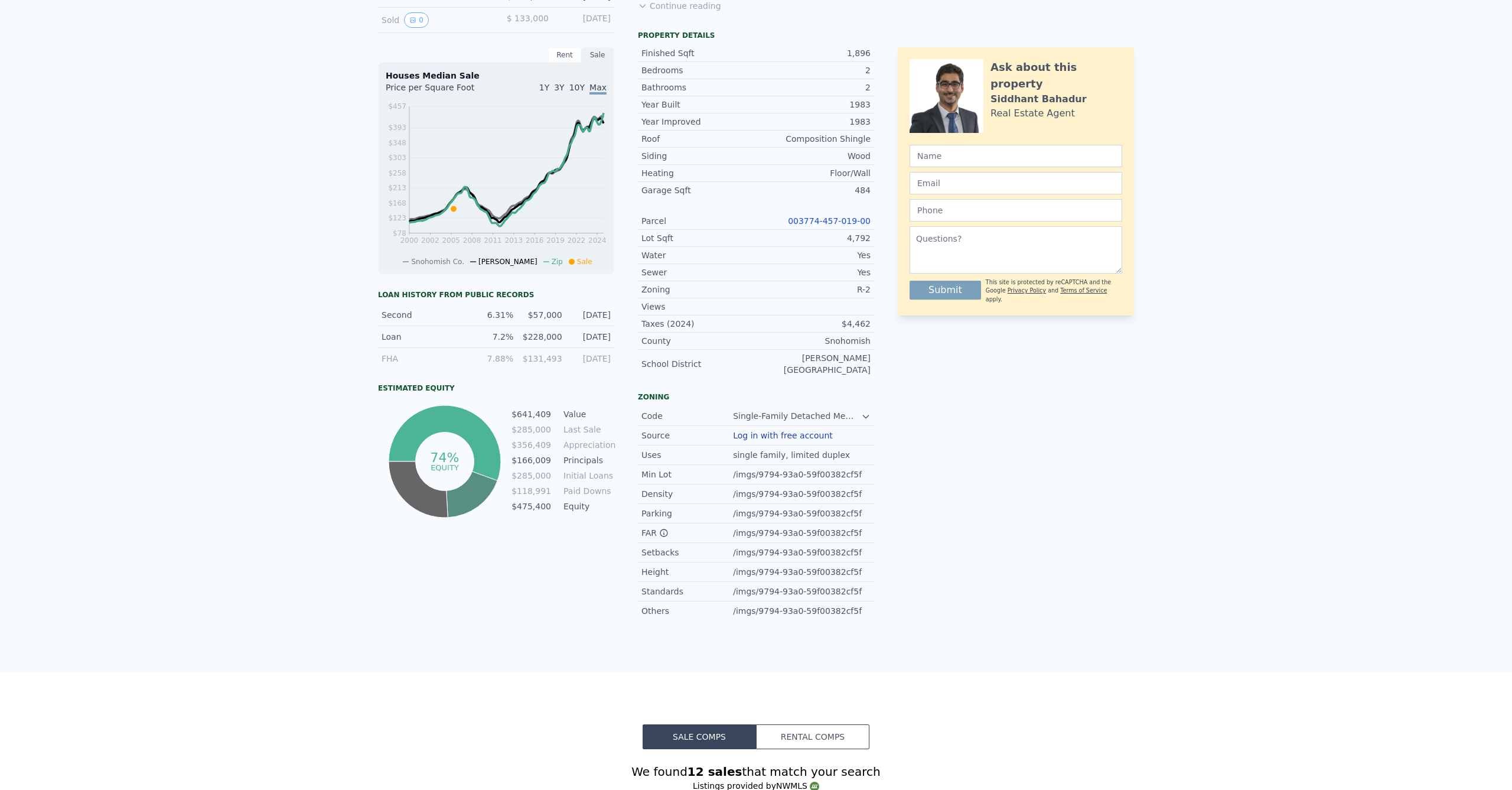
scroll to position [0, 0]
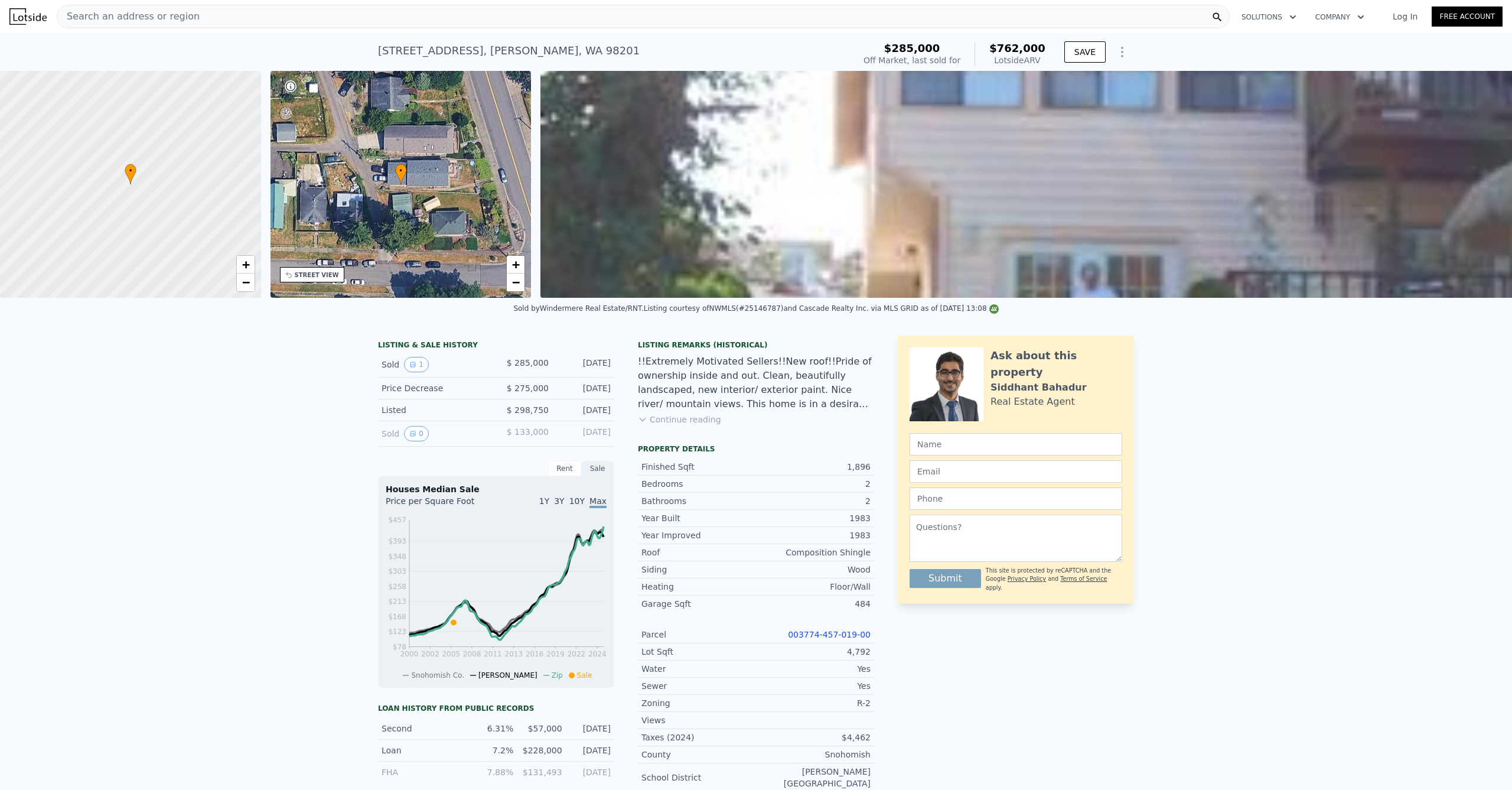
click at [302, 15] on div "Search an address or region" at bounding box center [643, 17] width 1173 height 24
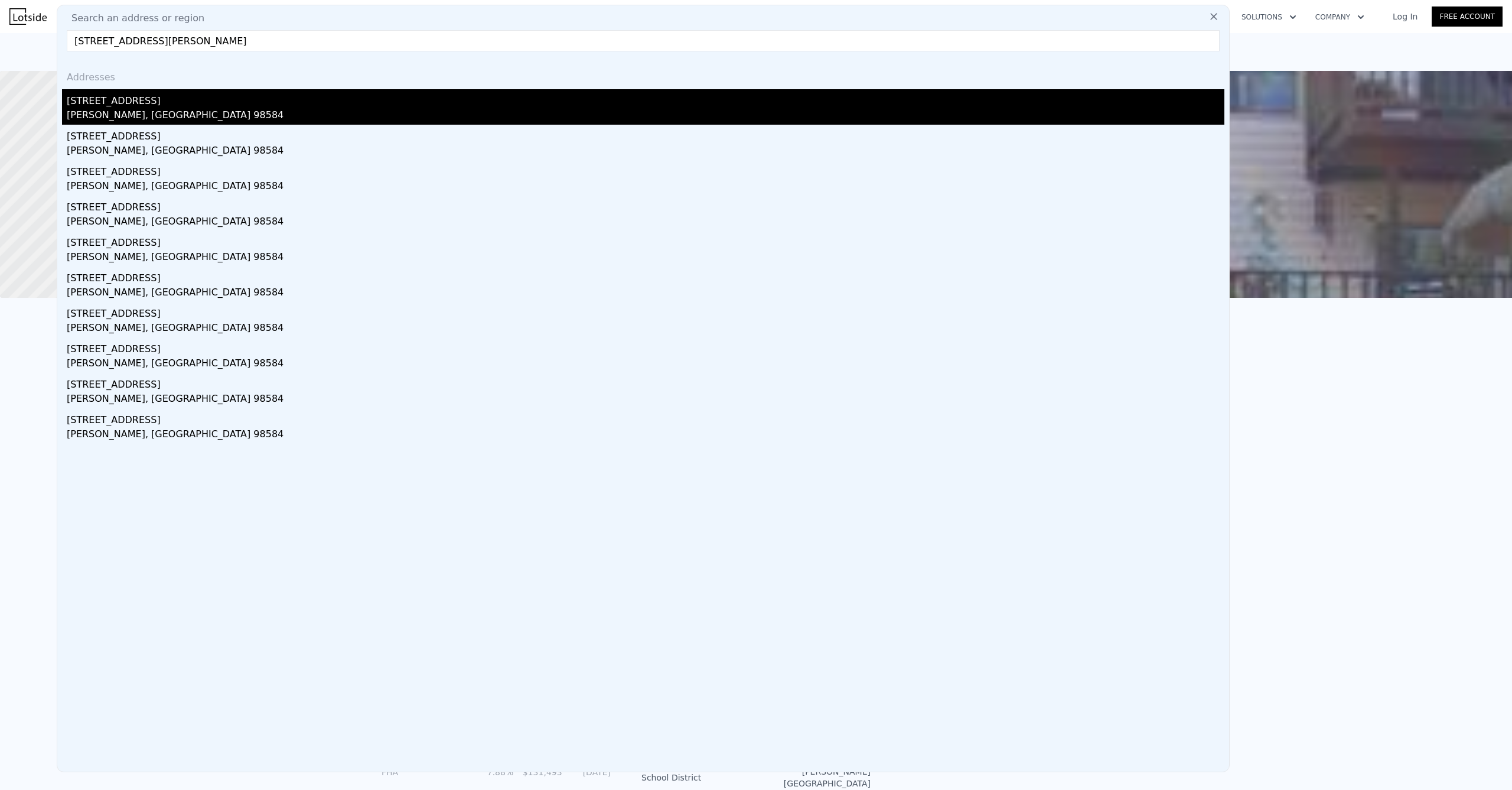
type input "[STREET_ADDRESS][PERSON_NAME]"
click at [152, 101] on div "[STREET_ADDRESS]" at bounding box center [645, 99] width 1158 height 19
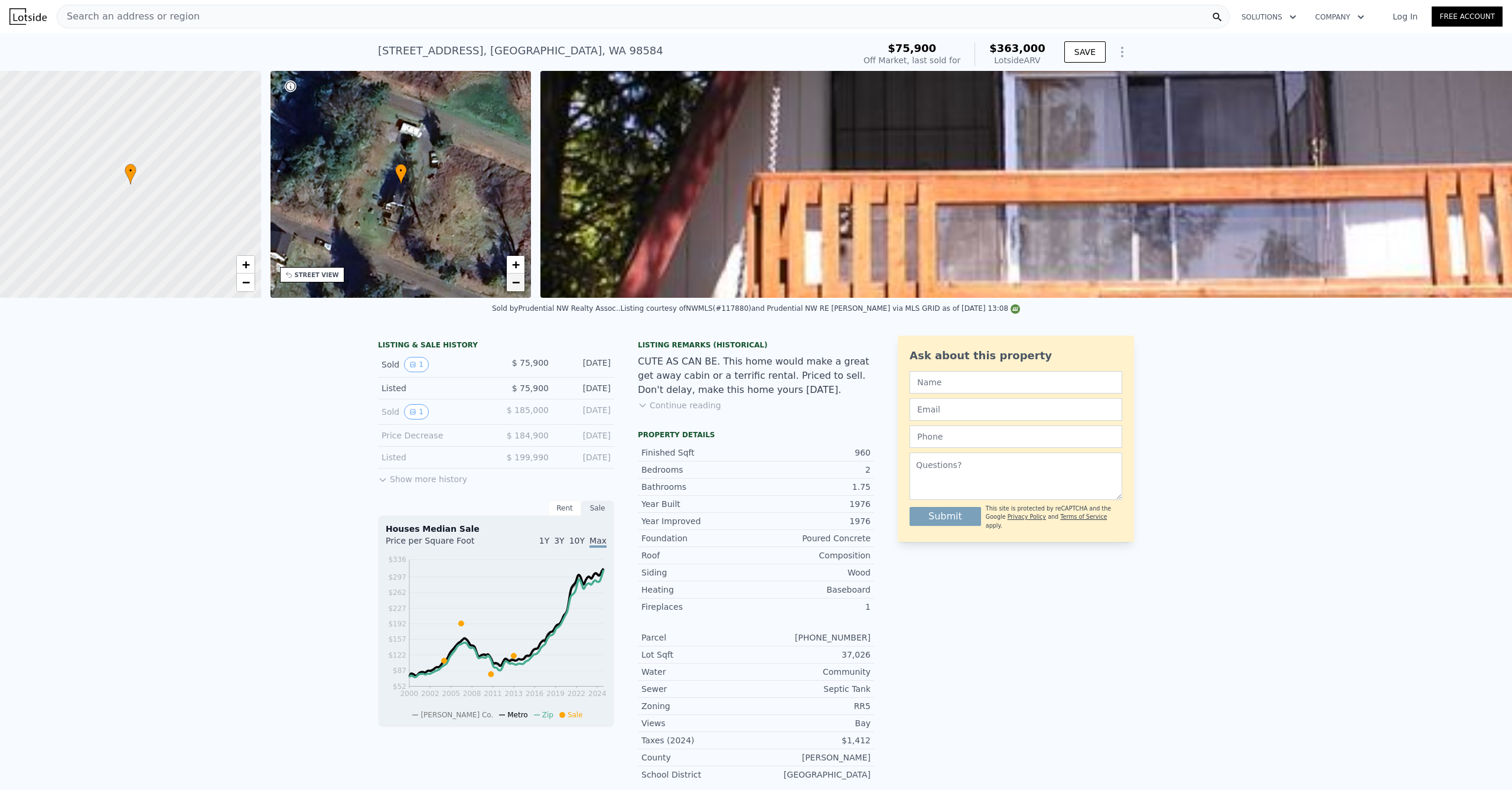
click at [516, 278] on span "−" at bounding box center [516, 282] width 8 height 14
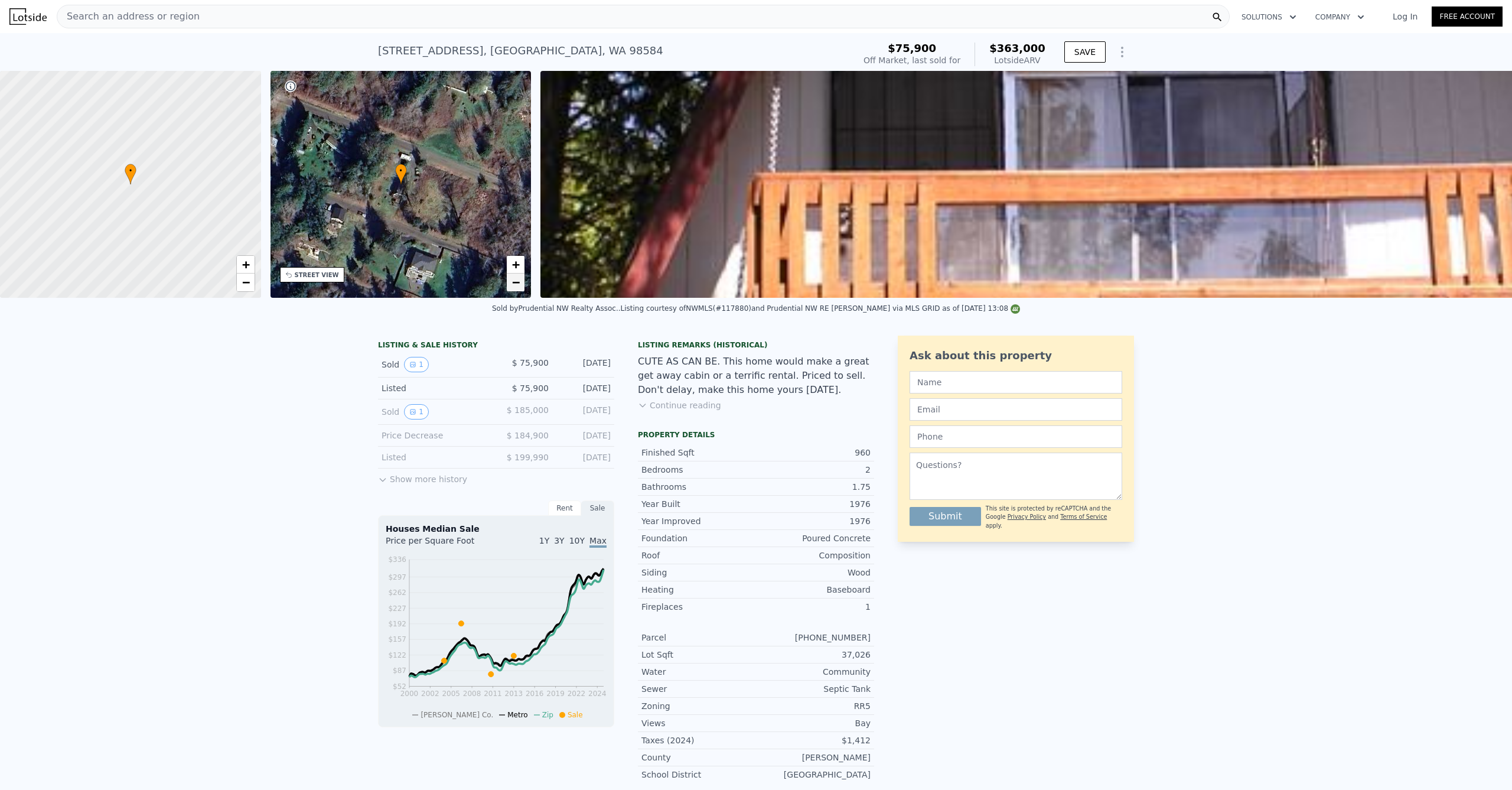
click at [516, 276] on span "−" at bounding box center [516, 282] width 8 height 14
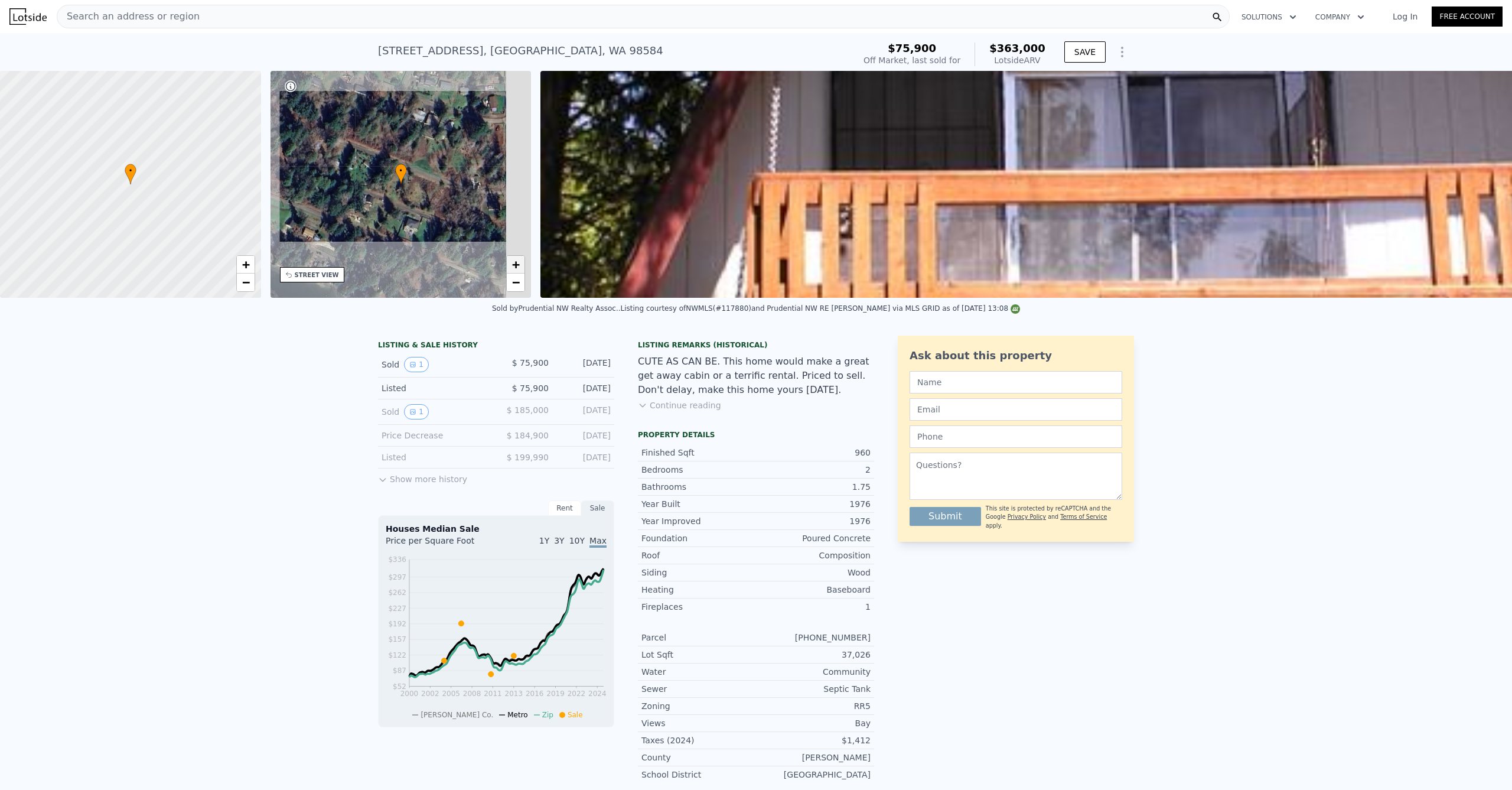
click at [512, 258] on span "+" at bounding box center [516, 264] width 8 height 14
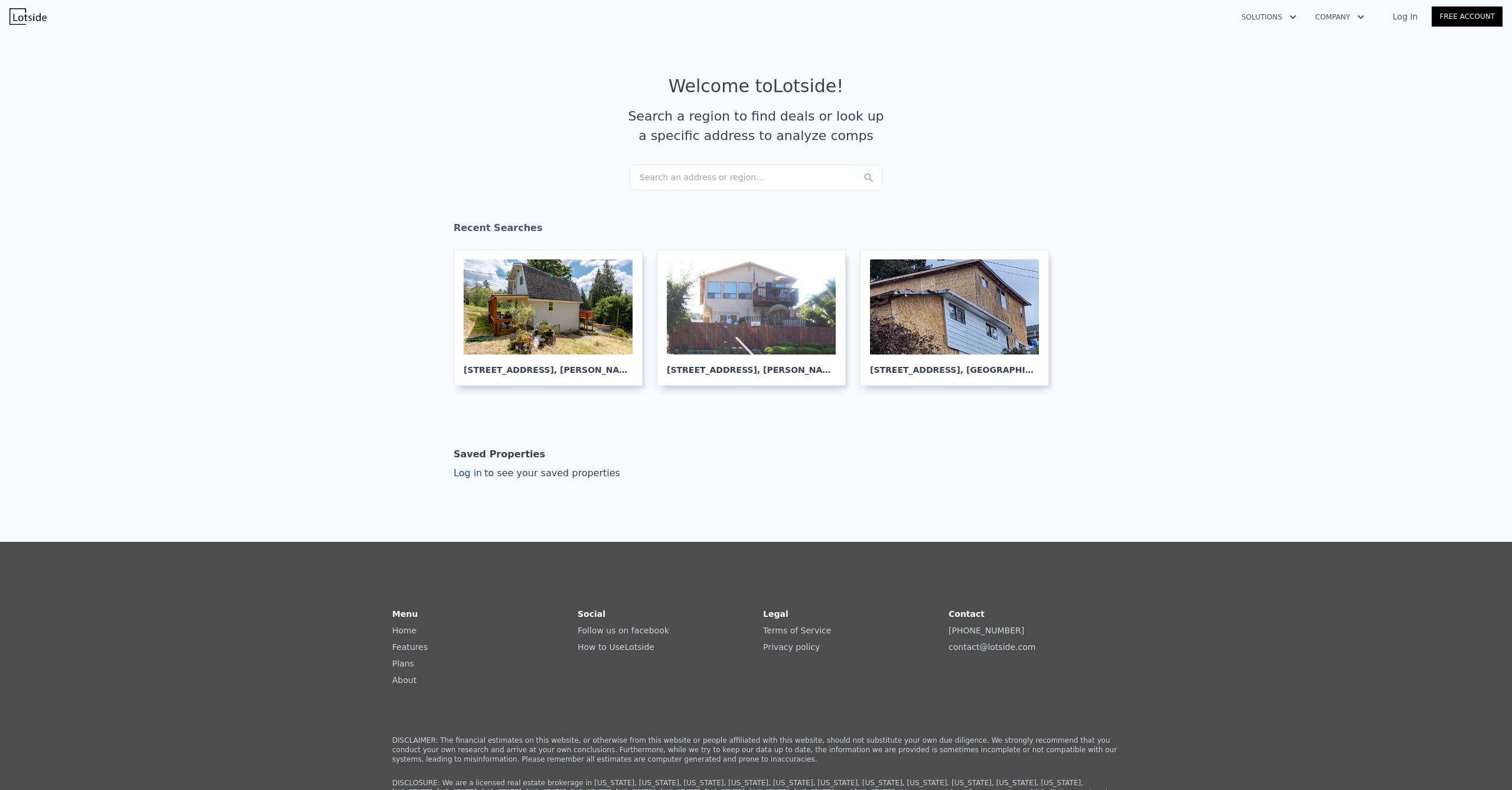
click at [693, 177] on div "Search an address or region..." at bounding box center [756, 177] width 253 height 26
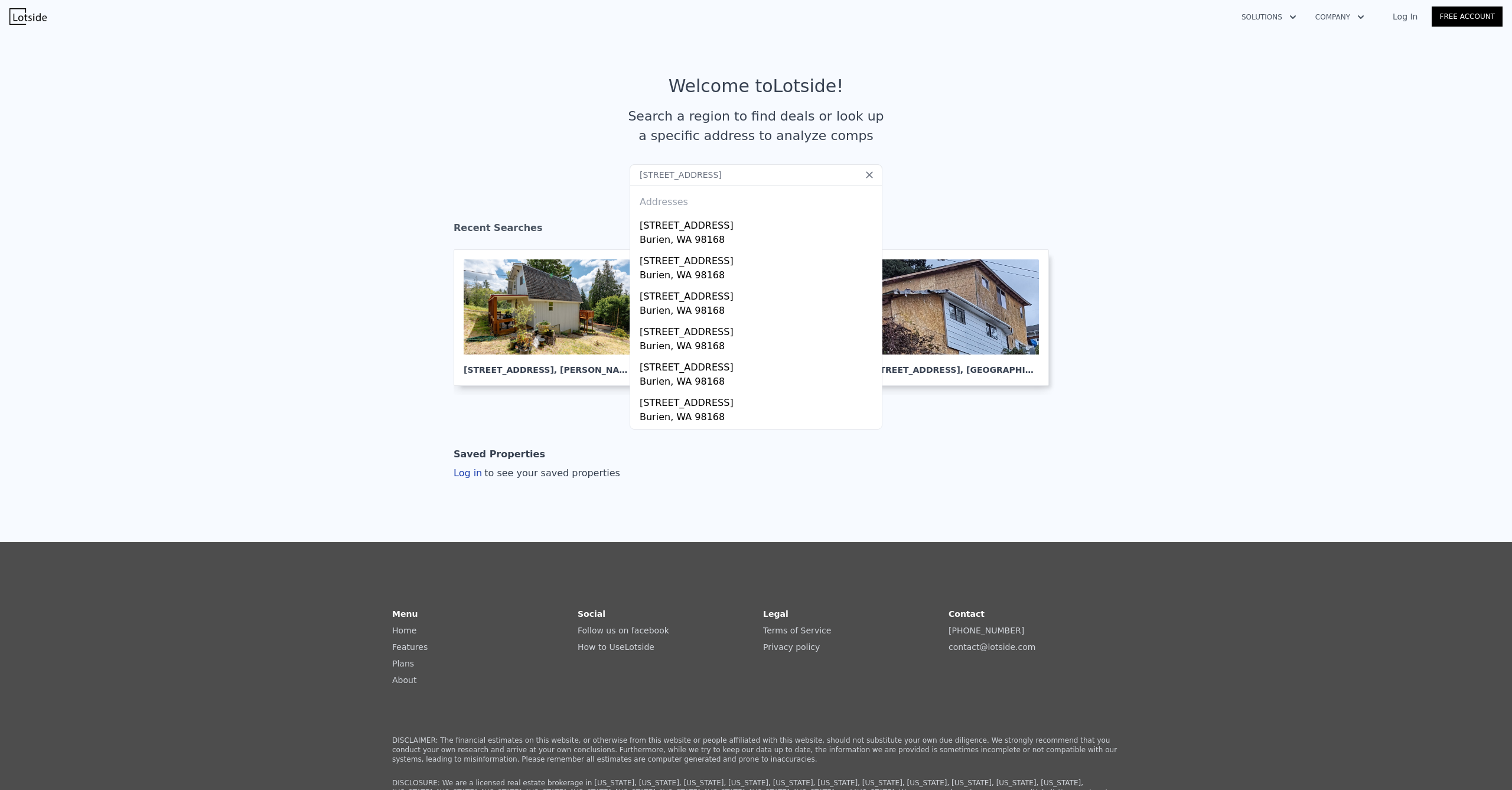
type input "2640 S 128th St, Burien, WA 98168"
click at [733, 226] on div "526 S 128th St" at bounding box center [758, 223] width 237 height 19
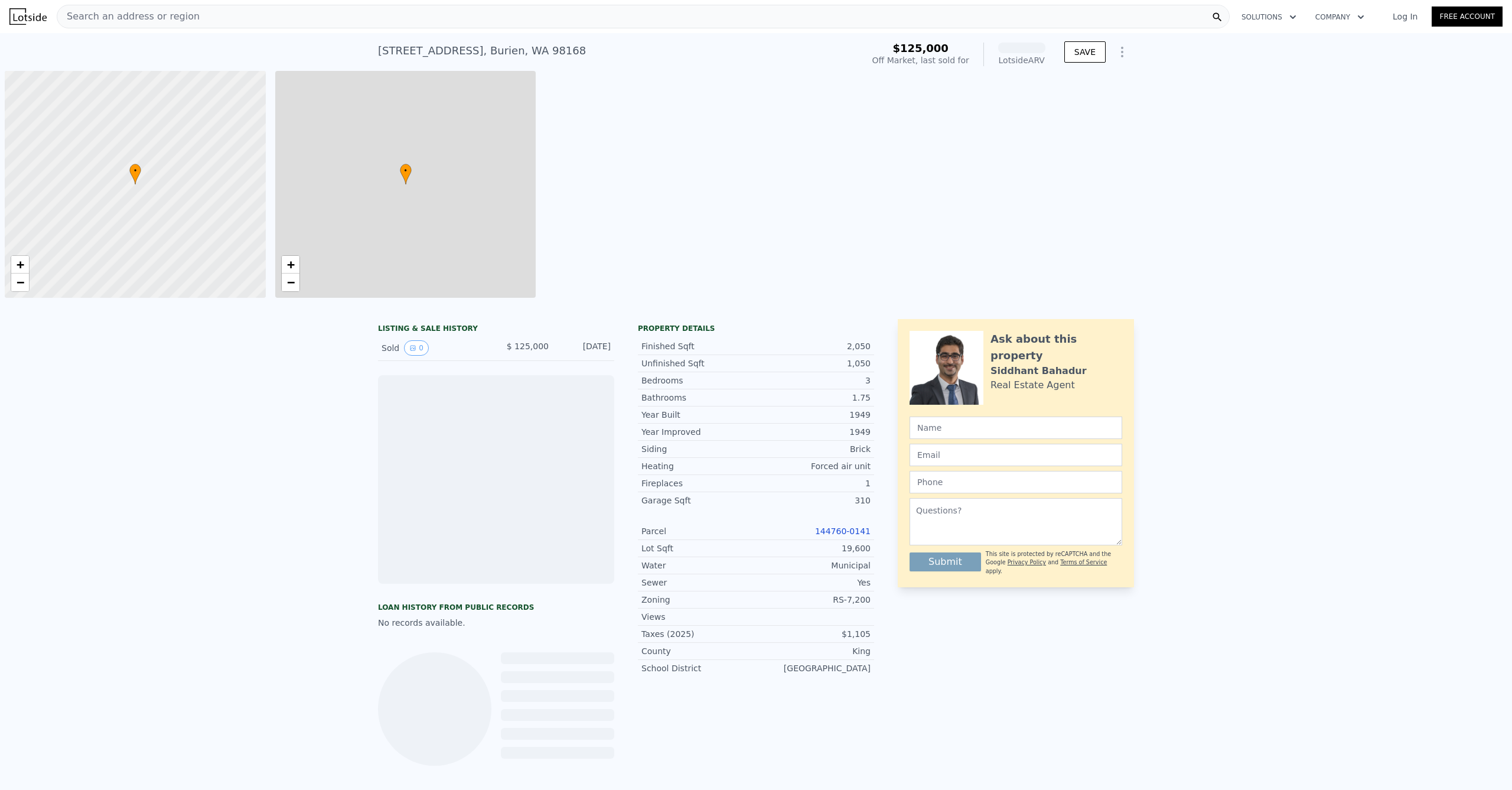
scroll to position [0, 5]
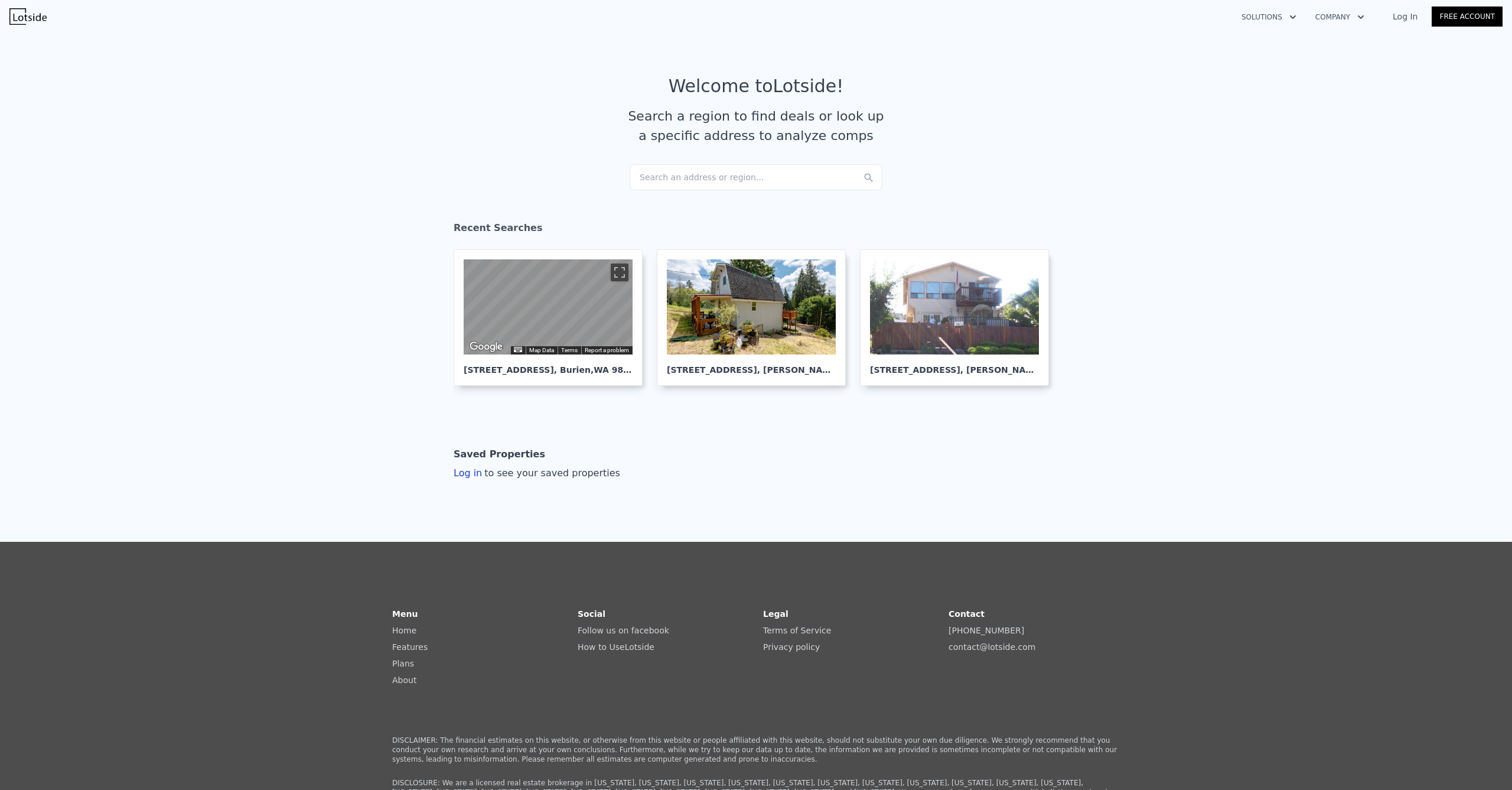
click at [704, 180] on div "Search an address or region..." at bounding box center [756, 177] width 253 height 26
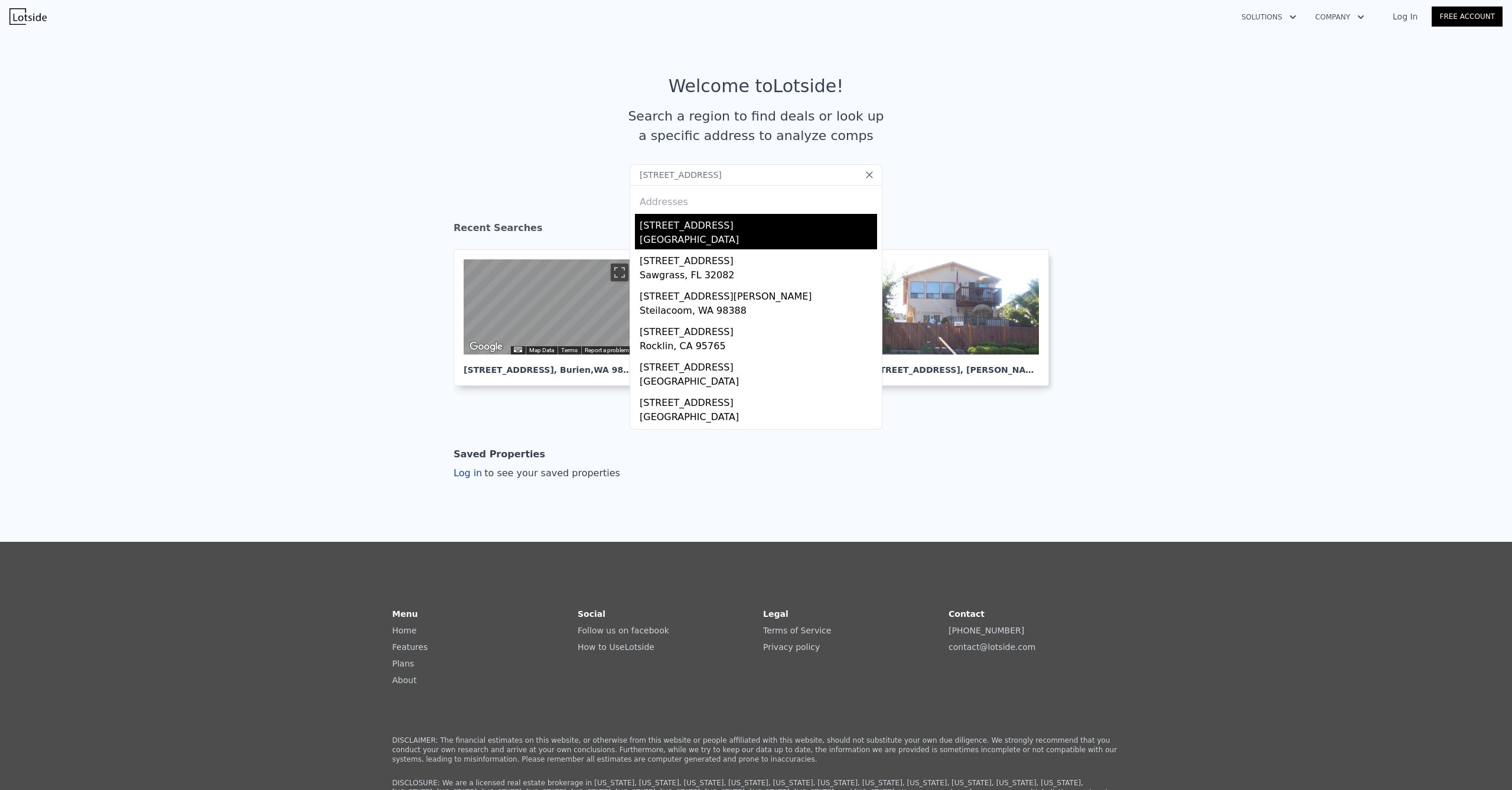
type input "2714 149th St Ct E"
click at [716, 227] on div "2714 149th Street Ct E" at bounding box center [758, 223] width 237 height 19
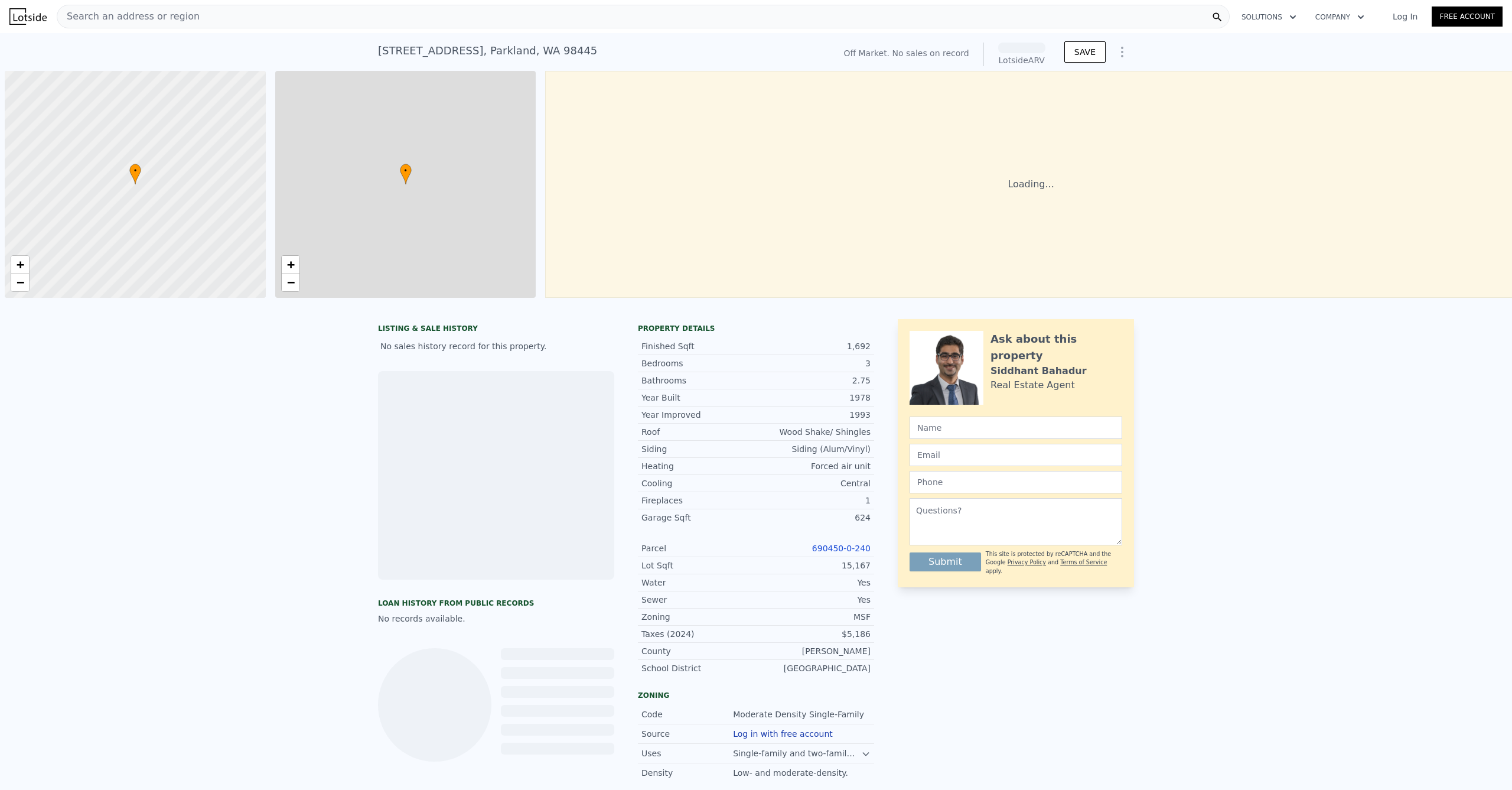
scroll to position [0, 5]
